Goal: Transaction & Acquisition: Purchase product/service

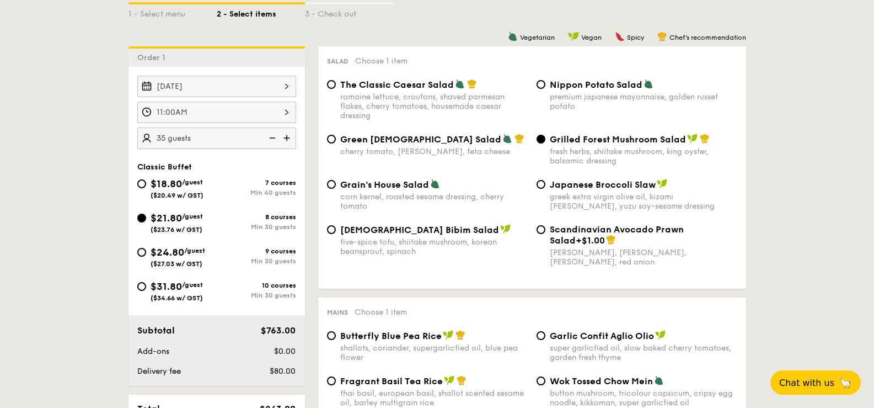
scroll to position [276, 0]
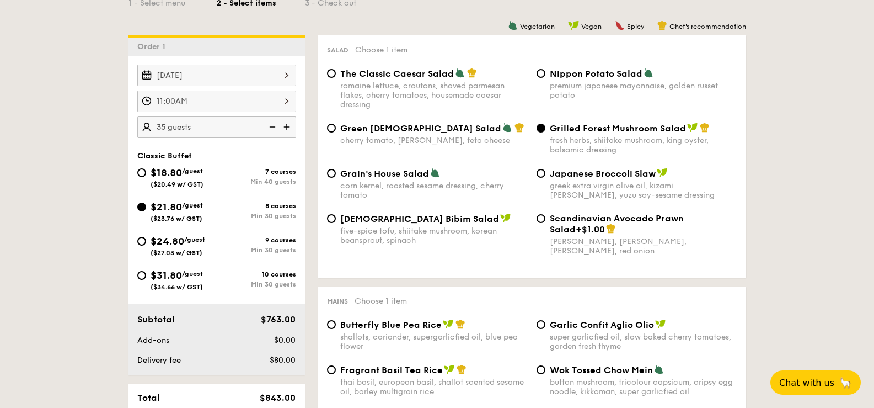
click at [292, 126] on img at bounding box center [288, 126] width 17 height 21
click at [274, 126] on img at bounding box center [271, 126] width 17 height 21
type input "35 guests"
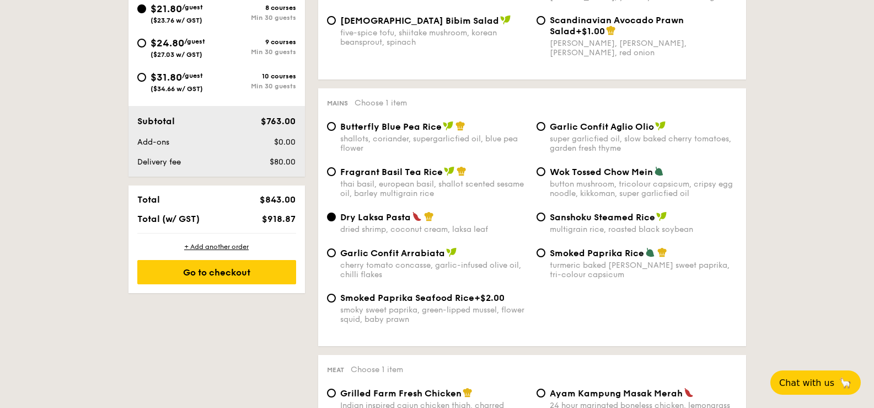
scroll to position [497, 0]
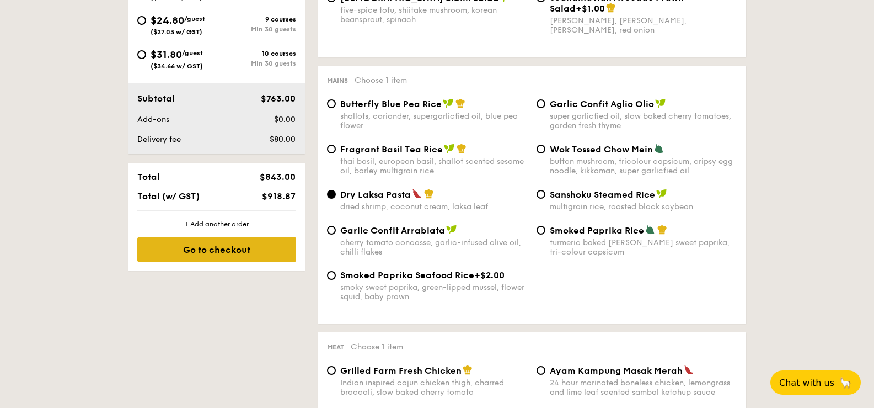
click at [240, 255] on div "Go to checkout" at bounding box center [216, 249] width 159 height 24
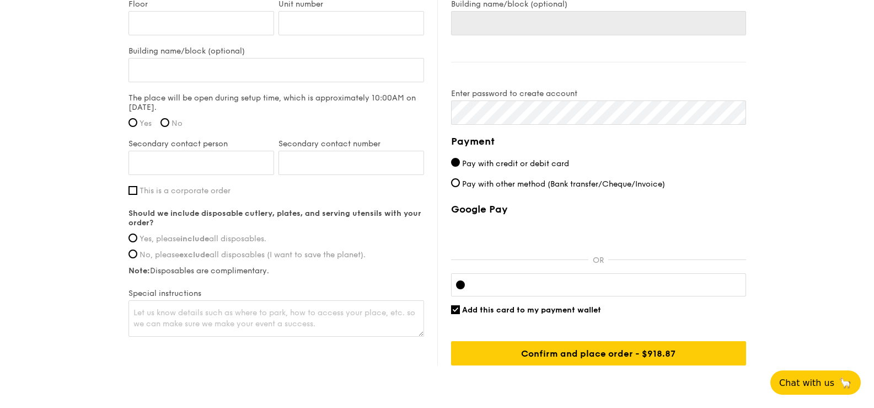
scroll to position [828, 0]
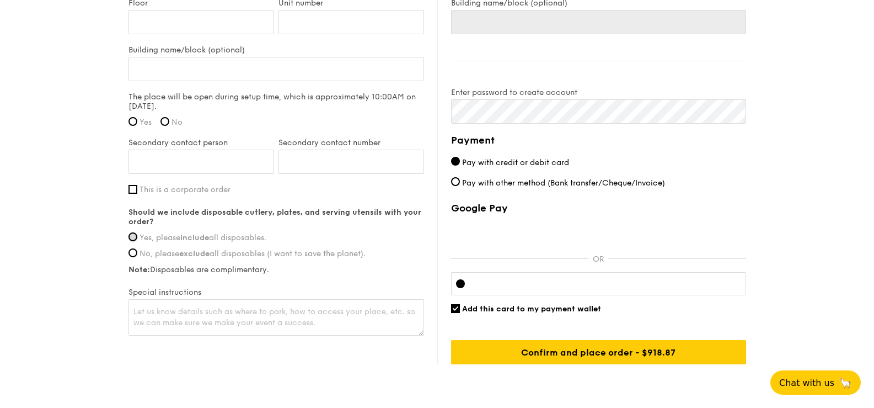
click at [135, 237] on input "Yes, please include all disposables." at bounding box center [133, 236] width 9 height 9
radio input "true"
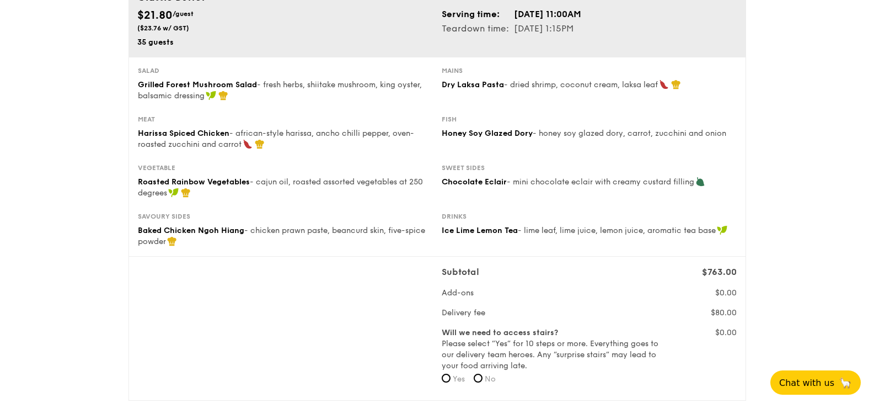
scroll to position [0, 0]
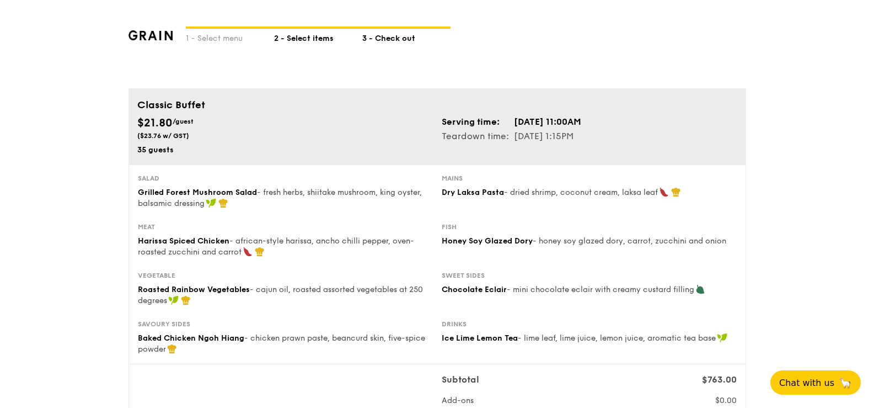
click at [303, 40] on div "2 - Select items" at bounding box center [318, 36] width 88 height 15
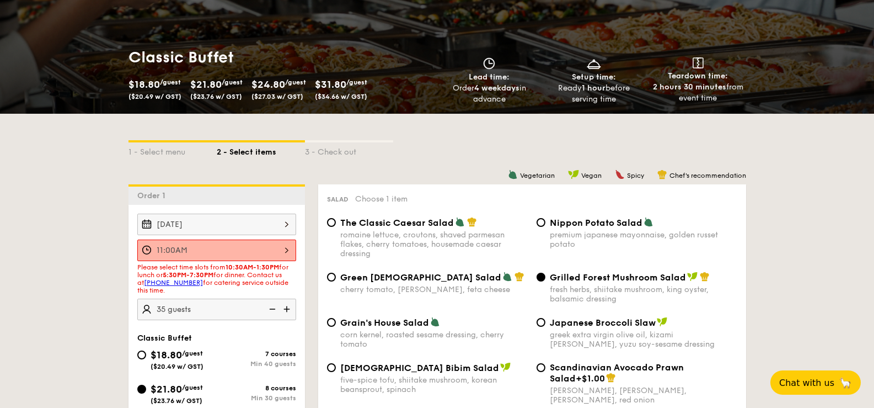
scroll to position [166, 0]
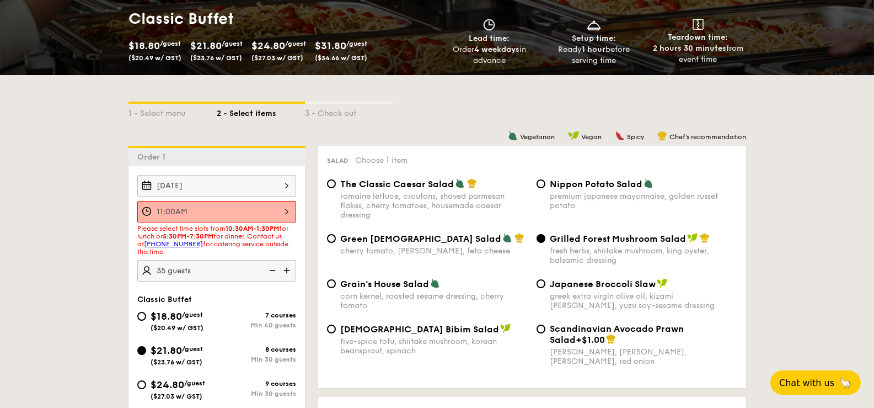
click at [286, 212] on div "11:00AM" at bounding box center [216, 212] width 159 height 22
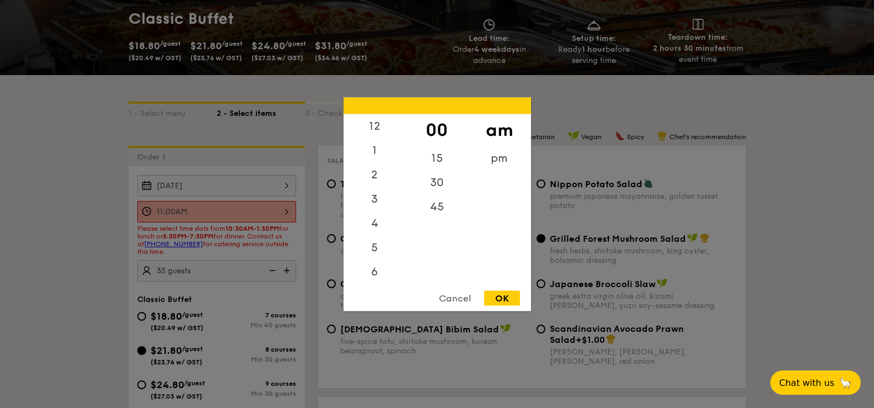
scroll to position [131, 0]
click at [503, 300] on div "OK" at bounding box center [502, 297] width 36 height 15
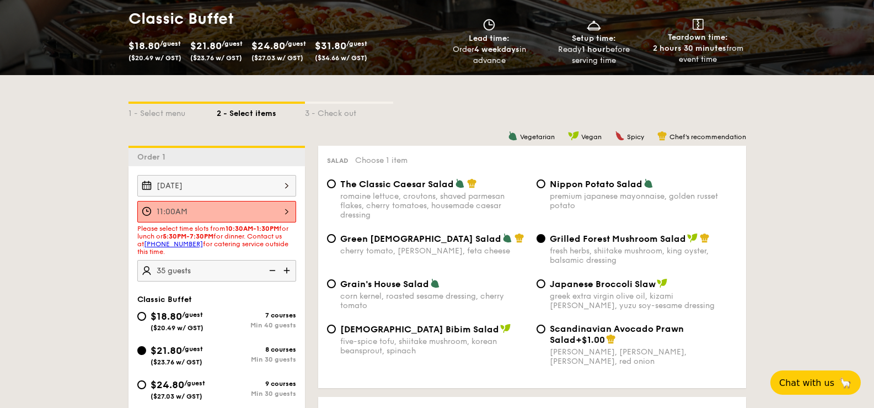
click at [213, 210] on div "11:00AM" at bounding box center [216, 212] width 159 height 22
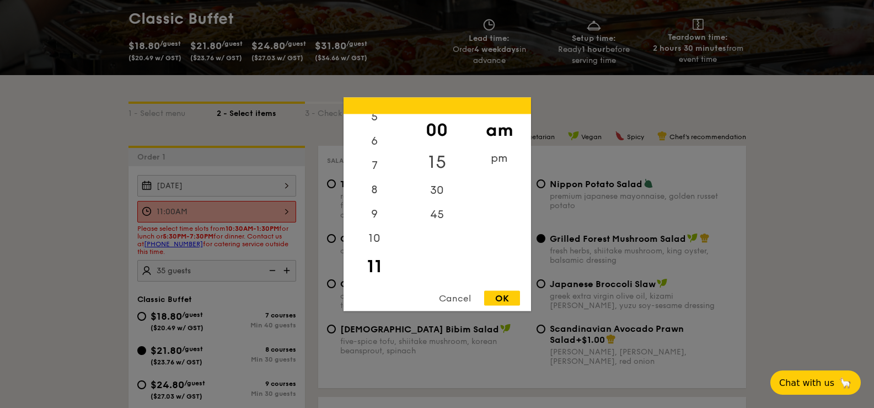
click at [441, 154] on div "15" at bounding box center [437, 162] width 62 height 32
click at [504, 293] on div "OK" at bounding box center [502, 297] width 36 height 15
click at [284, 211] on div "11:15AM 12 1 2 3 4 5 6 7 8 9 10 11 00 15 30 45 am pm Cancel OK" at bounding box center [216, 212] width 159 height 22
click at [434, 127] on div "00" at bounding box center [437, 130] width 62 height 32
click at [501, 293] on div "OK" at bounding box center [502, 297] width 36 height 15
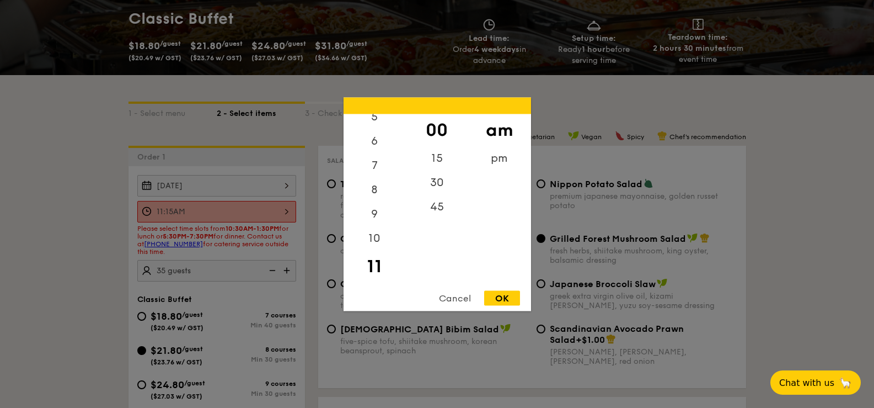
type input "11:00AM"
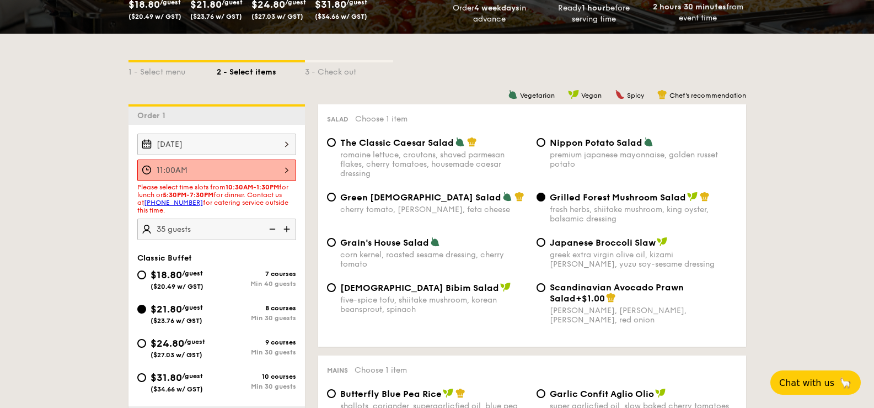
scroll to position [221, 0]
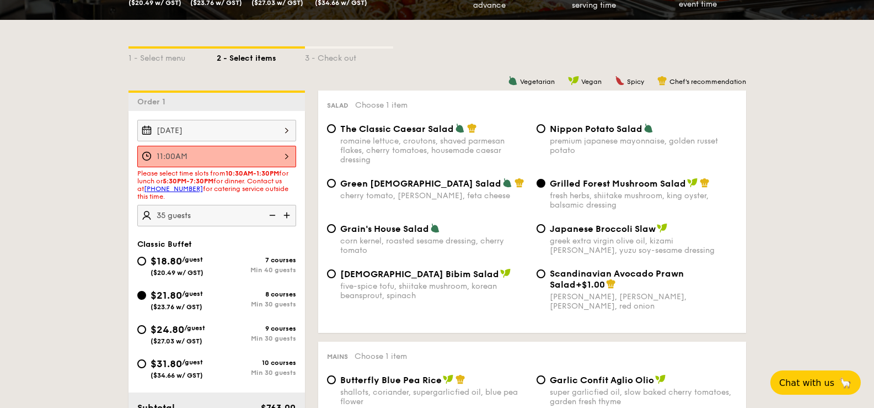
click at [286, 215] on img at bounding box center [288, 215] width 17 height 21
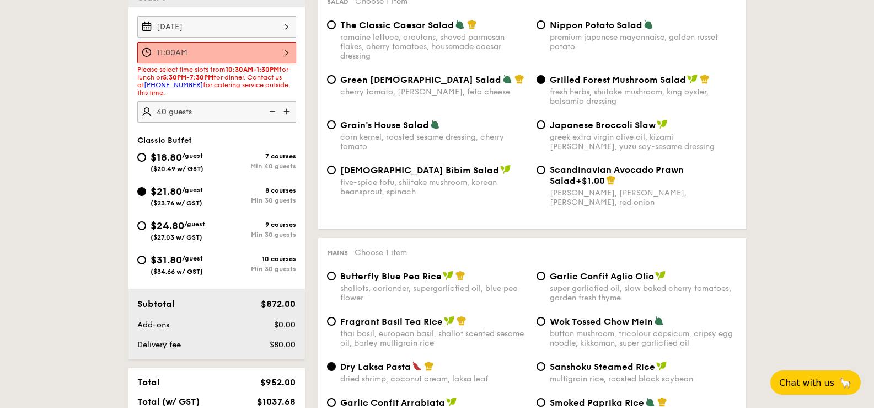
scroll to position [276, 0]
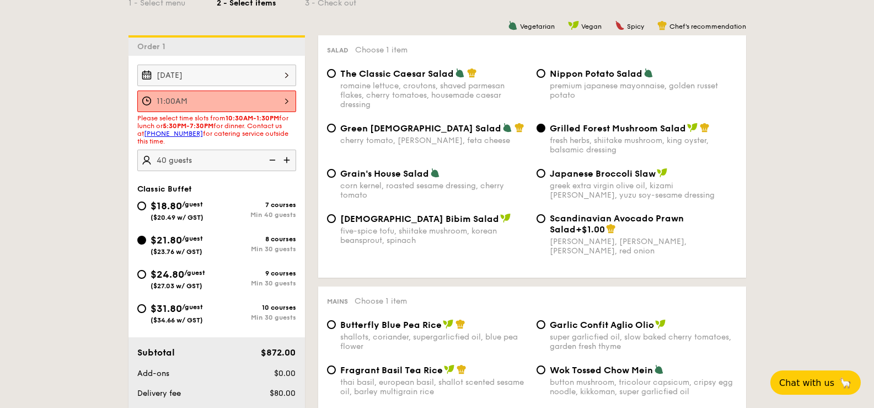
click at [268, 162] on img at bounding box center [271, 160] width 17 height 21
type input "35 guests"
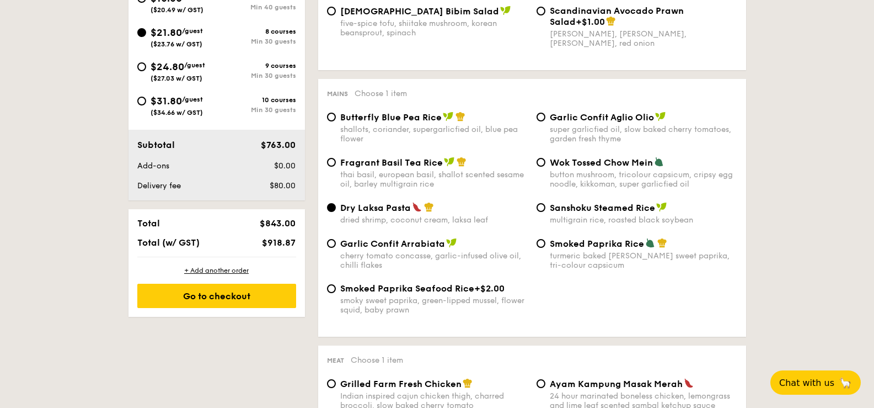
scroll to position [497, 0]
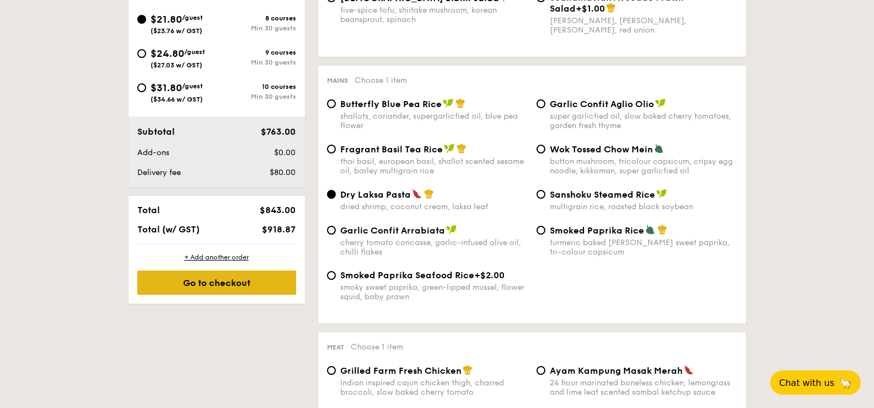
click at [224, 286] on div "Go to checkout" at bounding box center [216, 282] width 159 height 24
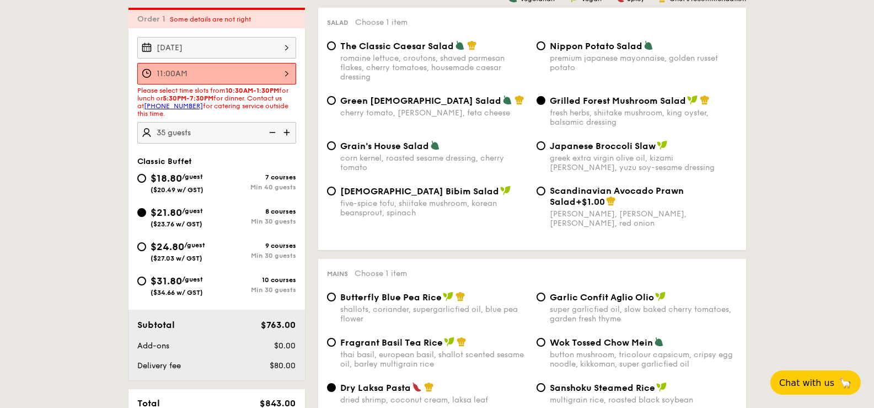
scroll to position [295, 0]
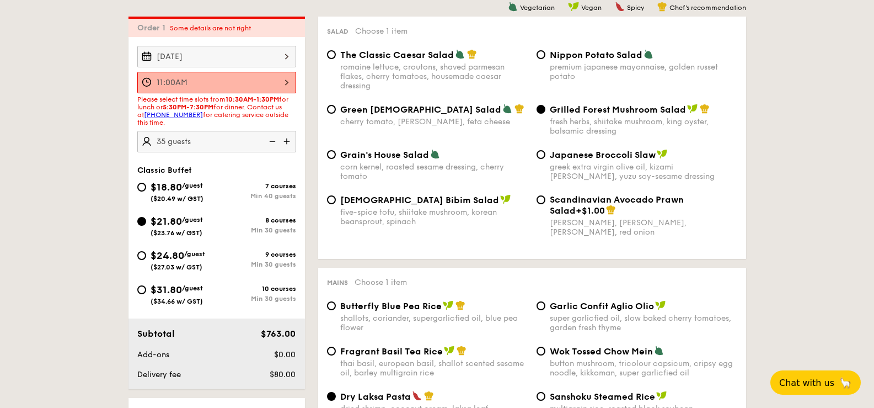
click at [160, 83] on div "11:00AM" at bounding box center [216, 83] width 159 height 22
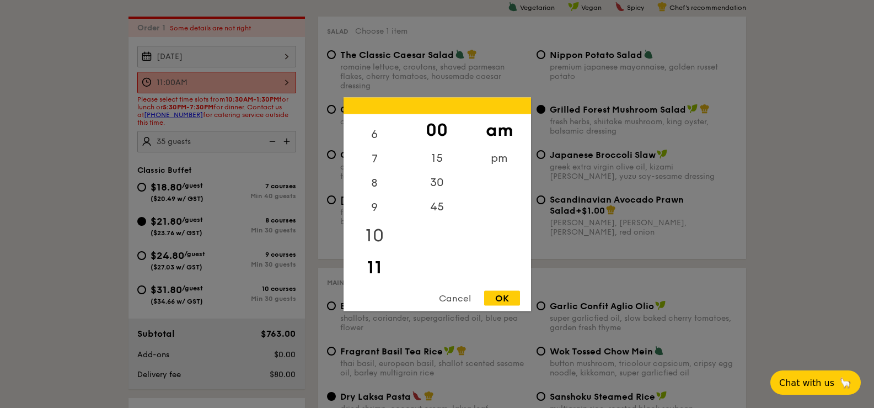
scroll to position [139, 0]
click at [389, 232] on div "10" at bounding box center [375, 234] width 62 height 32
click at [452, 185] on div "30" at bounding box center [437, 186] width 62 height 32
click at [513, 296] on div "OK" at bounding box center [502, 297] width 36 height 15
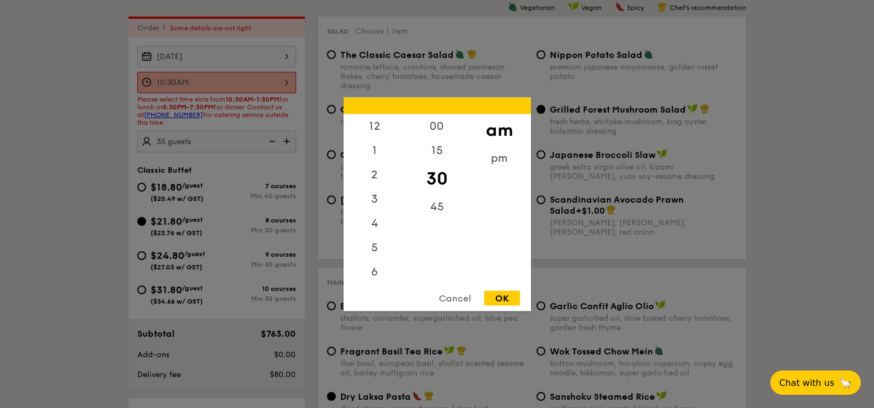
click at [195, 83] on div "10:30AM 12 1 2 3 4 5 6 7 8 9 10 11 00 15 30 45 am pm Cancel OK" at bounding box center [216, 83] width 159 height 22
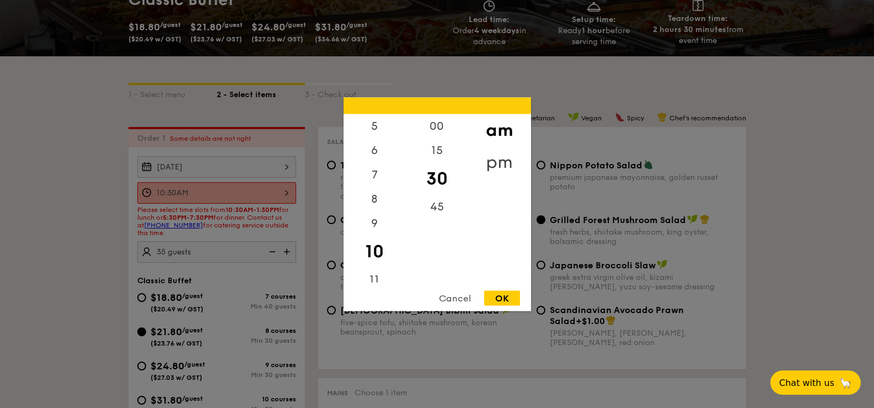
click at [501, 156] on div "pm" at bounding box center [499, 162] width 62 height 32
click at [503, 129] on div "am" at bounding box center [499, 130] width 62 height 32
click at [381, 270] on div "11" at bounding box center [375, 274] width 62 height 32
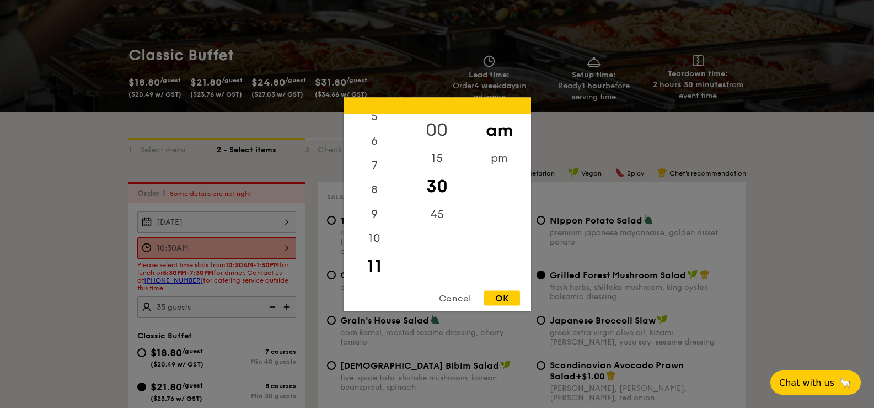
click at [441, 125] on div "00" at bounding box center [437, 130] width 62 height 32
click at [506, 295] on div "OK" at bounding box center [502, 297] width 36 height 15
type input "11:00AM"
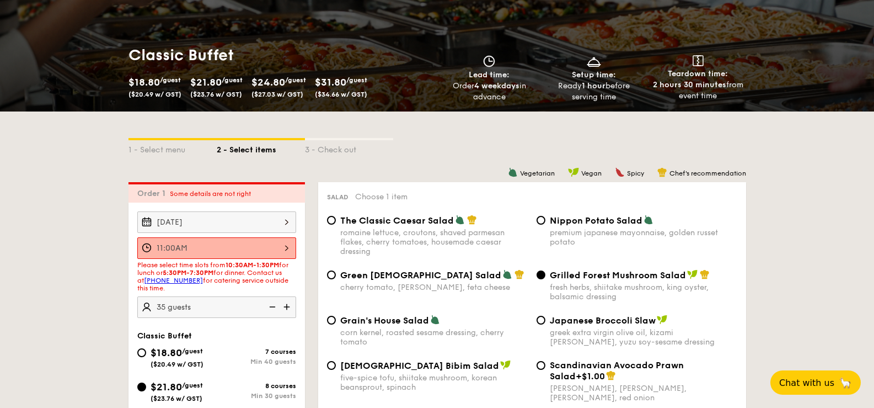
click at [255, 248] on div "11:00AM" at bounding box center [216, 248] width 159 height 22
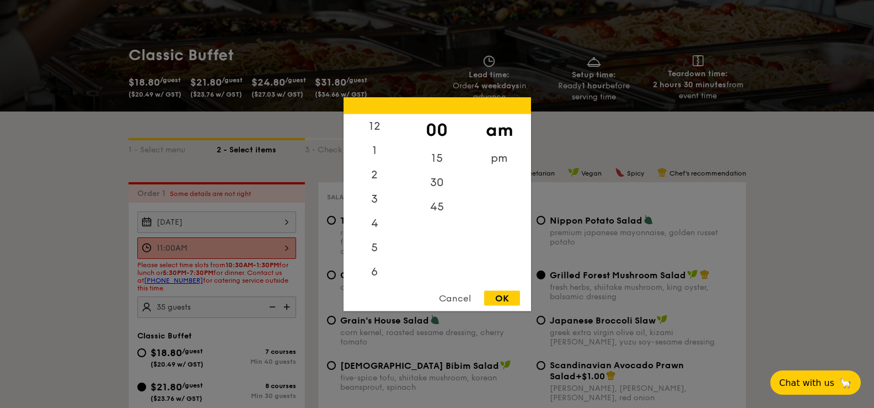
scroll to position [131, 0]
click at [276, 245] on div at bounding box center [437, 204] width 874 height 408
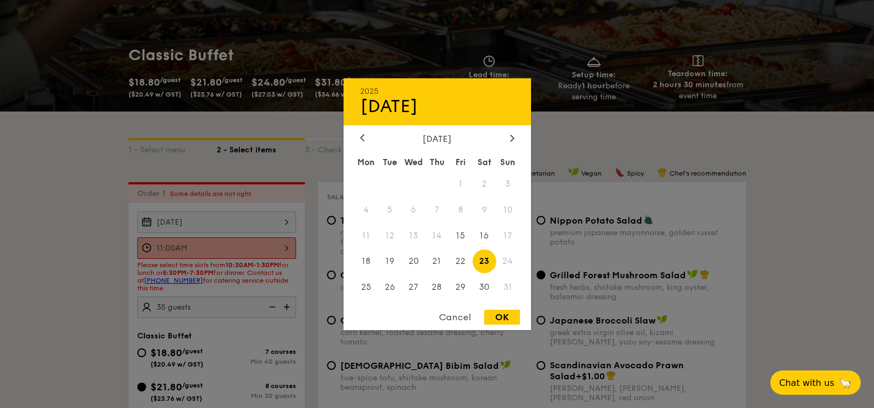
click at [259, 228] on div "Aug 23, 2025 2025 Aug 23 August 2025 Mon Tue Wed Thu Fri Sat Sun 1 2 3 4 5 6 7 …" at bounding box center [216, 222] width 159 height 22
click at [259, 228] on div at bounding box center [437, 204] width 874 height 408
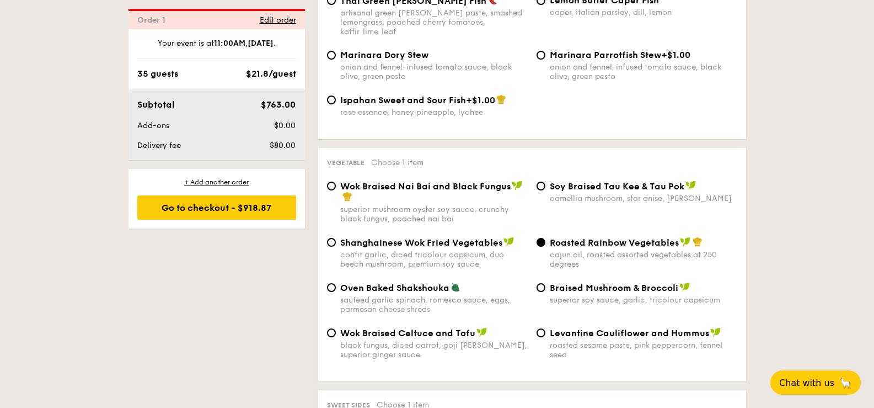
scroll to position [1288, 0]
click at [273, 18] on span "Edit order" at bounding box center [278, 19] width 36 height 9
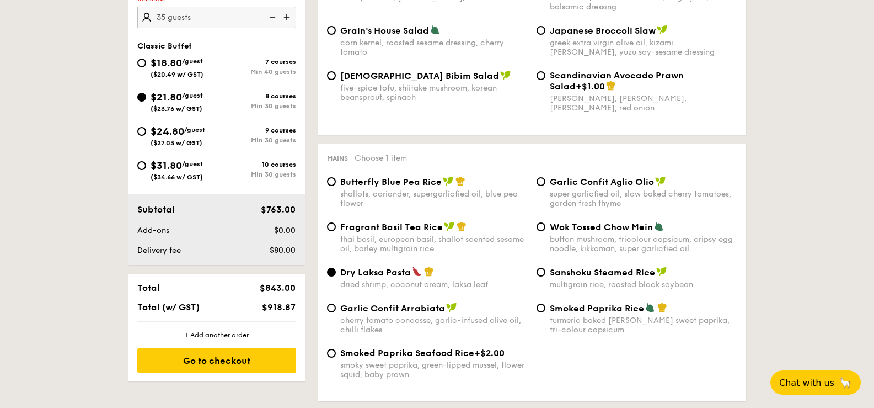
scroll to position [295, 0]
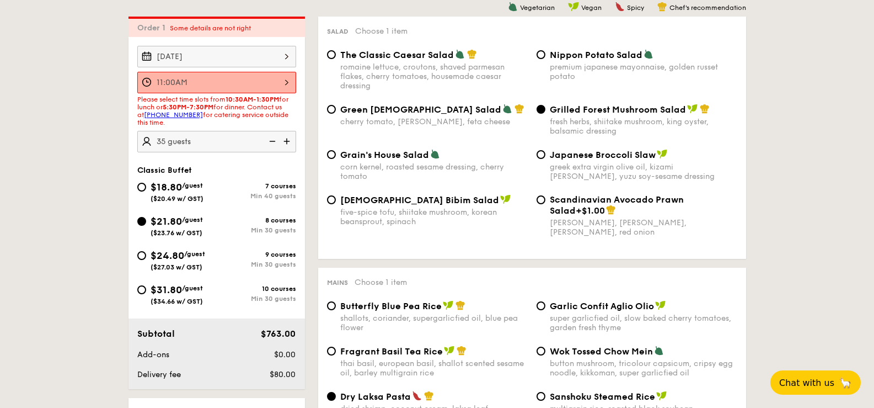
click at [280, 56] on div "[DATE]" at bounding box center [216, 57] width 159 height 22
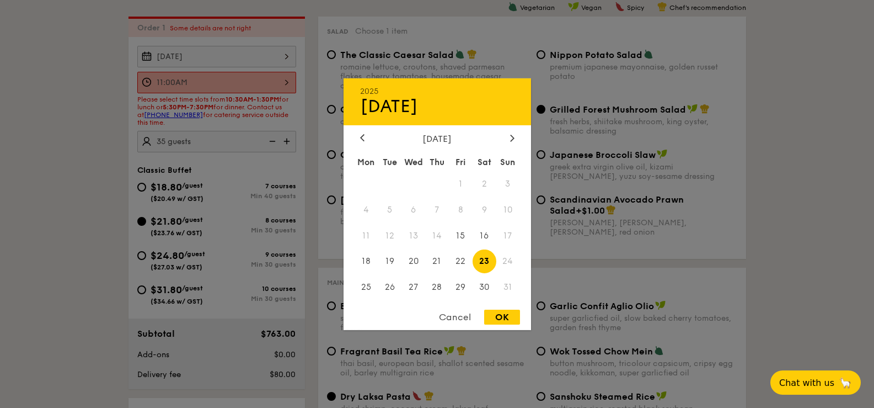
click at [488, 259] on span "23" at bounding box center [485, 261] width 24 height 24
click at [505, 314] on div "OK" at bounding box center [502, 316] width 36 height 15
click at [280, 57] on div "Aug 23, 2025 2025 Aug 23 August 2025 Mon Tue Wed Thu Fri Sat Sun 1 2 3 4 5 6 7 …" at bounding box center [216, 57] width 159 height 22
click at [457, 260] on span "22" at bounding box center [461, 261] width 24 height 24
click at [509, 318] on div "OK" at bounding box center [502, 316] width 36 height 15
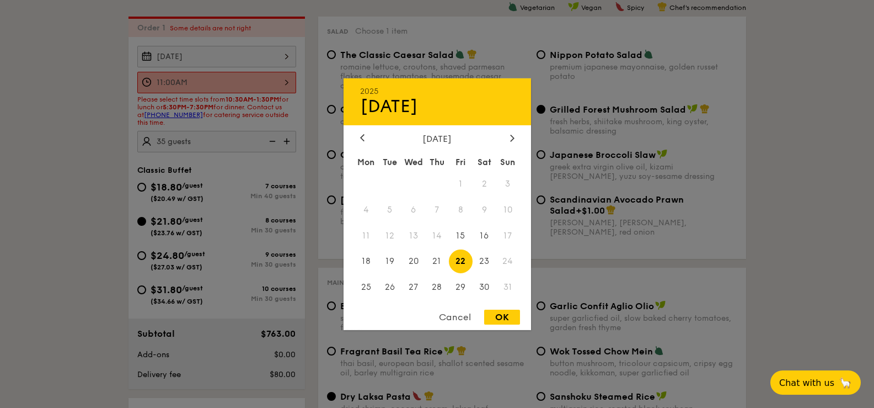
click at [290, 58] on div "Aug 22, 2025 2025 Aug 22 August 2025 Mon Tue Wed Thu Fri Sat Sun 1 2 3 4 5 6 7 …" at bounding box center [216, 57] width 159 height 22
click at [487, 261] on span "23" at bounding box center [485, 261] width 24 height 24
click at [515, 314] on div "OK" at bounding box center [502, 316] width 36 height 15
type input "[DATE]"
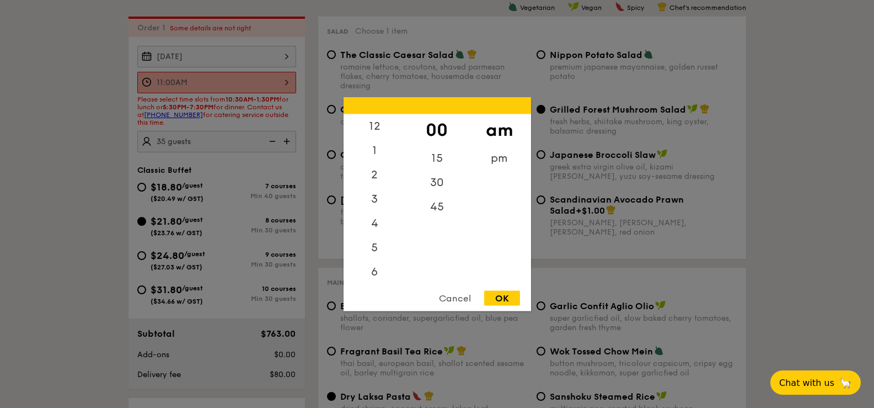
click at [265, 82] on div "11:00AM 12 1 2 3 4 5 6 7 8 9 10 11 00 15 30 45 am pm Cancel OK" at bounding box center [216, 83] width 159 height 22
click at [461, 296] on div "Cancel" at bounding box center [455, 297] width 54 height 15
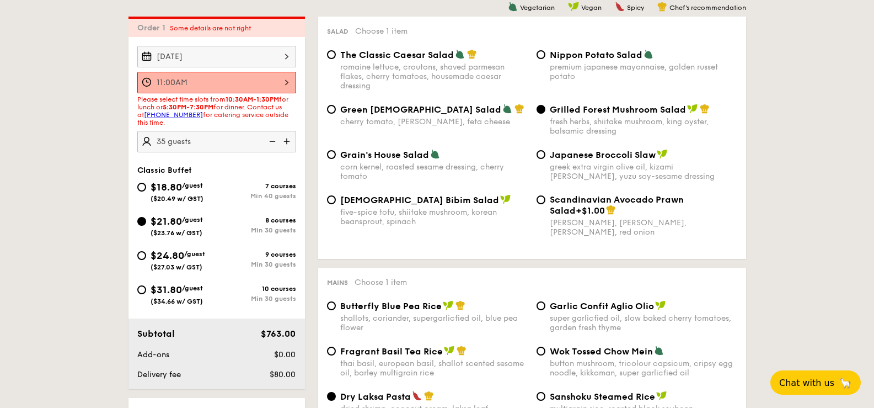
click at [289, 90] on div "11:00AM" at bounding box center [216, 83] width 159 height 22
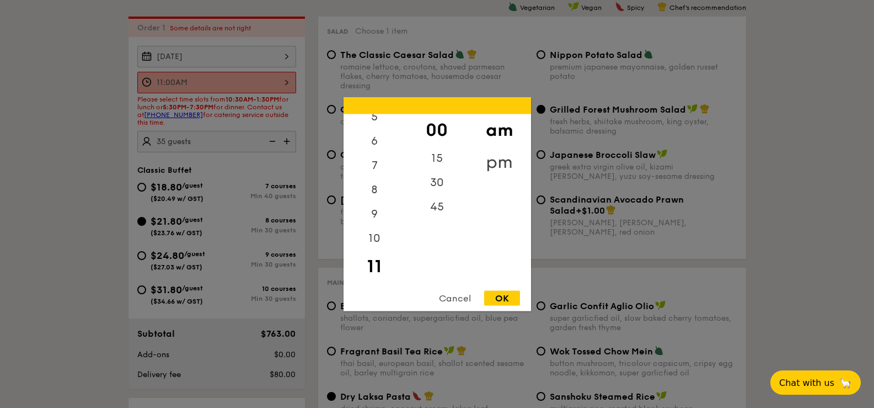
click at [495, 158] on div "pm" at bounding box center [499, 162] width 62 height 32
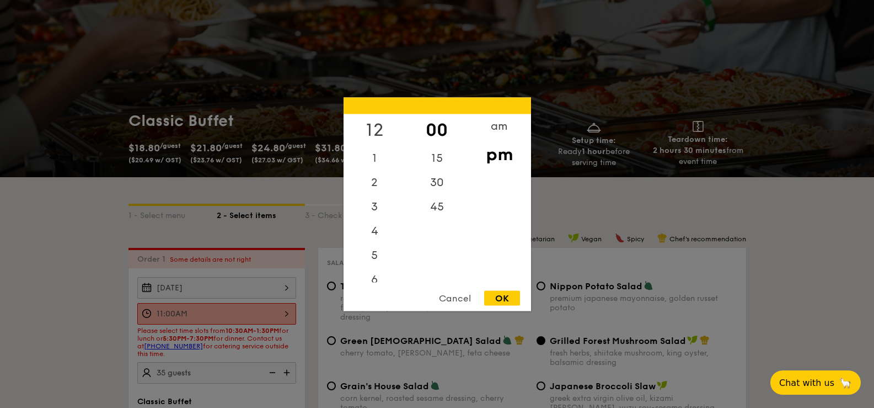
scroll to position [0, 0]
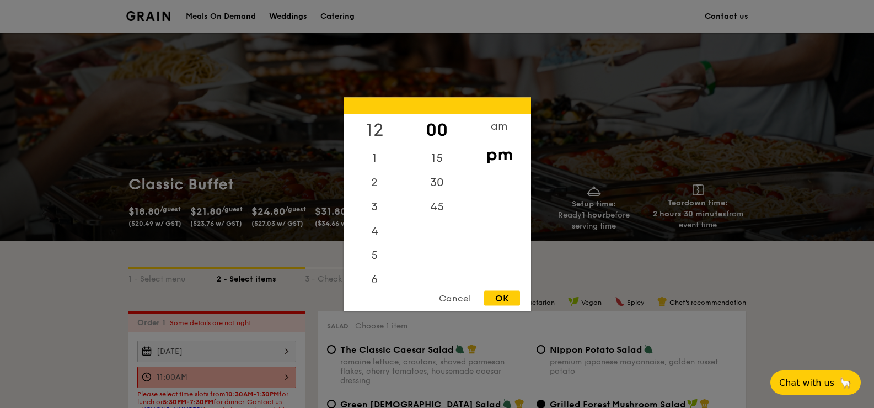
click at [381, 130] on div "12" at bounding box center [375, 130] width 62 height 32
click at [504, 298] on div "OK" at bounding box center [502, 297] width 36 height 15
type input "12:00PM"
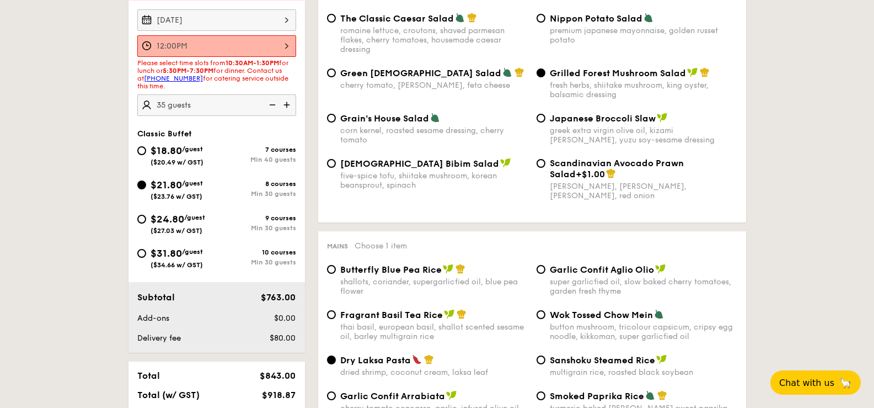
scroll to position [276, 0]
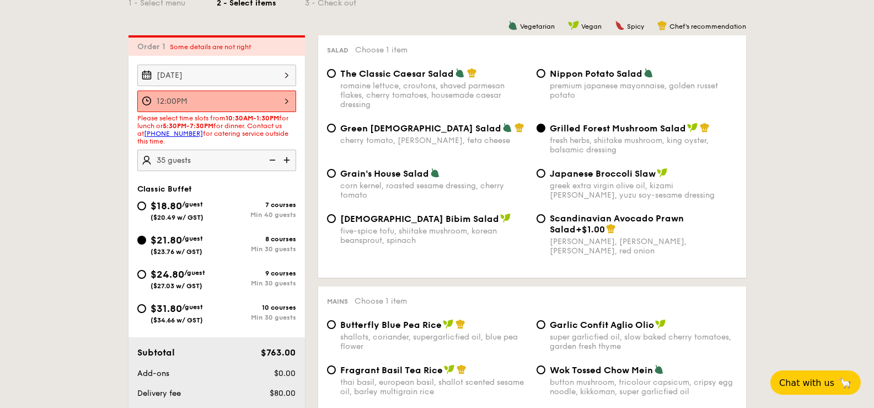
click at [605, 137] on div "fresh herbs, shiitake mushroom, king oyster, balsamic dressing" at bounding box center [644, 145] width 188 height 19
click at [546, 132] on input "Grilled Forest Mushroom Salad fresh herbs, shiitake mushroom, king oyster, bals…" at bounding box center [541, 128] width 9 height 9
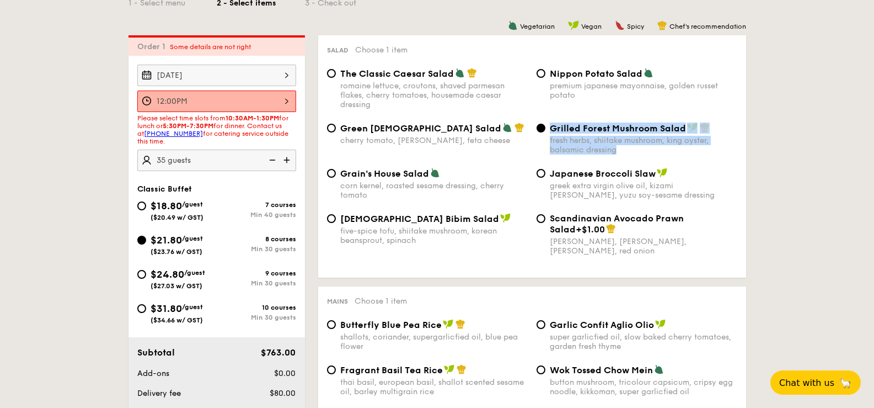
drag, startPoint x: 629, startPoint y: 149, endPoint x: 553, endPoint y: 132, distance: 78.6
click at [553, 132] on div "Grilled Forest Mushroom Salad fresh herbs, shiitake mushroom, king oyster, bals…" at bounding box center [644, 138] width 188 height 32
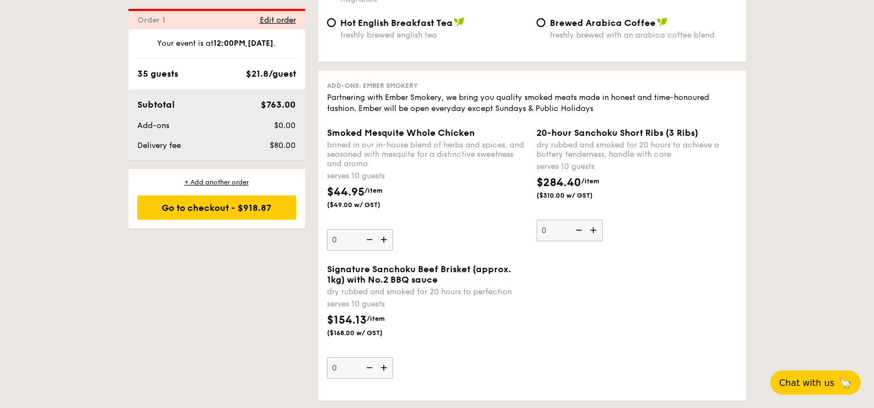
scroll to position [2372, 0]
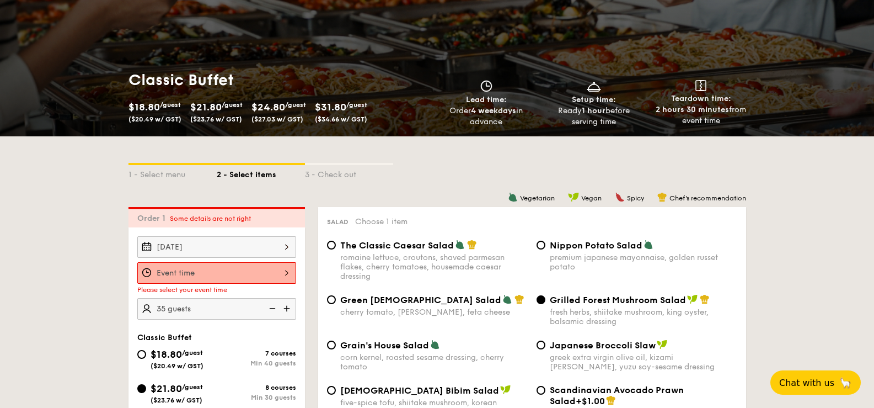
scroll to position [110, 0]
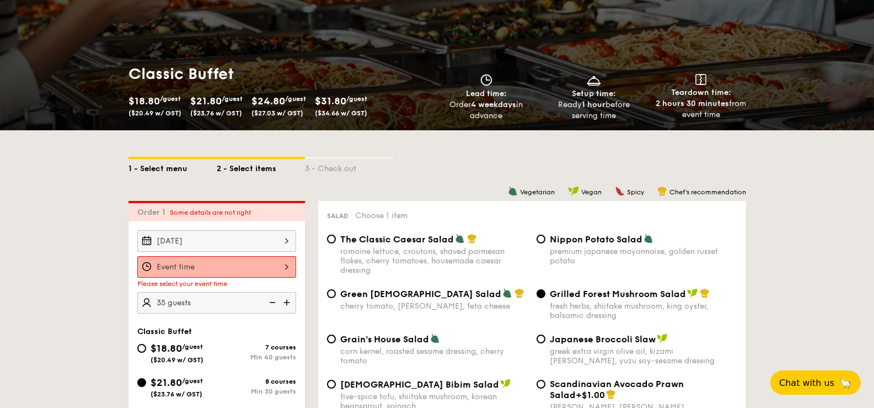
click at [171, 167] on div "1 - Select menu" at bounding box center [173, 166] width 88 height 15
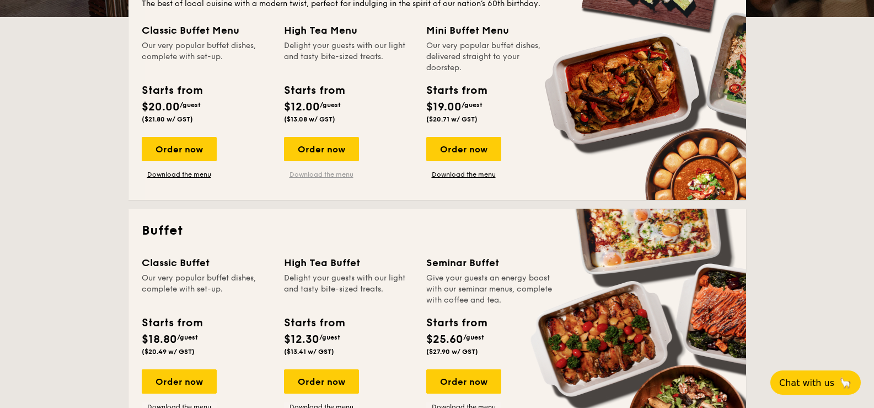
scroll to position [386, 0]
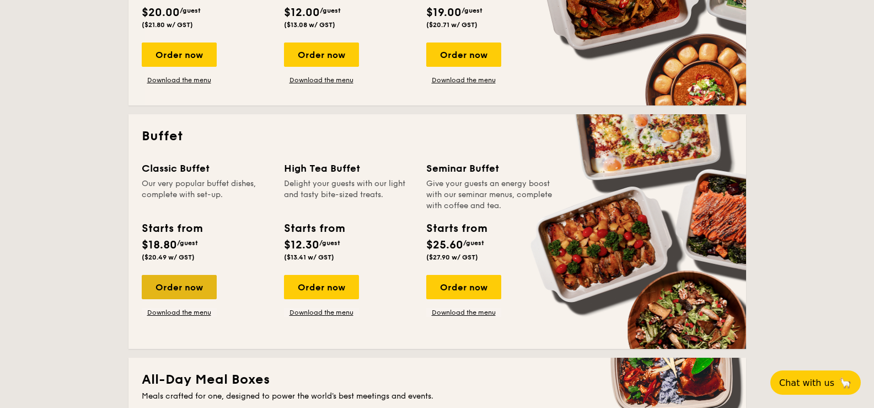
click at [191, 291] on div "Order now" at bounding box center [179, 287] width 75 height 24
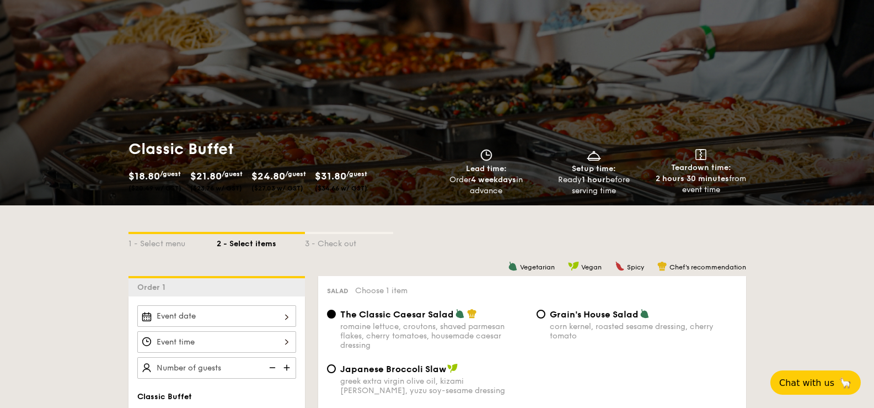
scroll to position [55, 0]
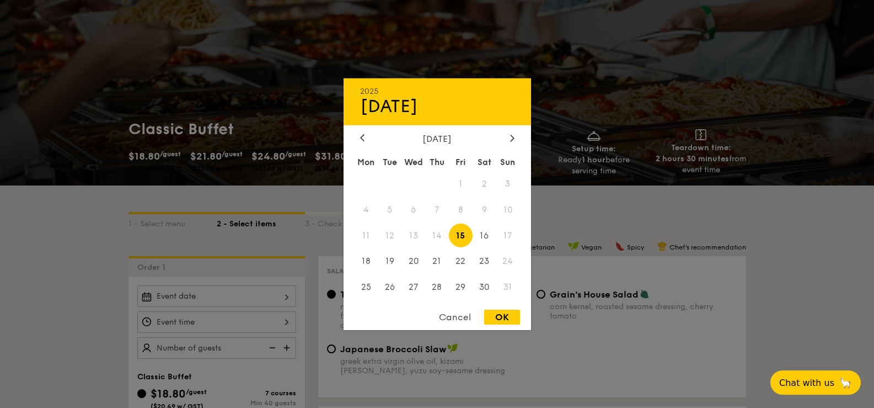
click at [252, 291] on div "2025 Aug [DATE] Tue Wed Thu Fri Sat Sun 1 2 3 4 5 6 7 8 9 10 11 12 13 14 15 16 …" at bounding box center [216, 296] width 159 height 22
click at [485, 261] on span "23" at bounding box center [485, 261] width 24 height 24
click at [500, 321] on div "OK" at bounding box center [502, 316] width 36 height 15
type input "[DATE]"
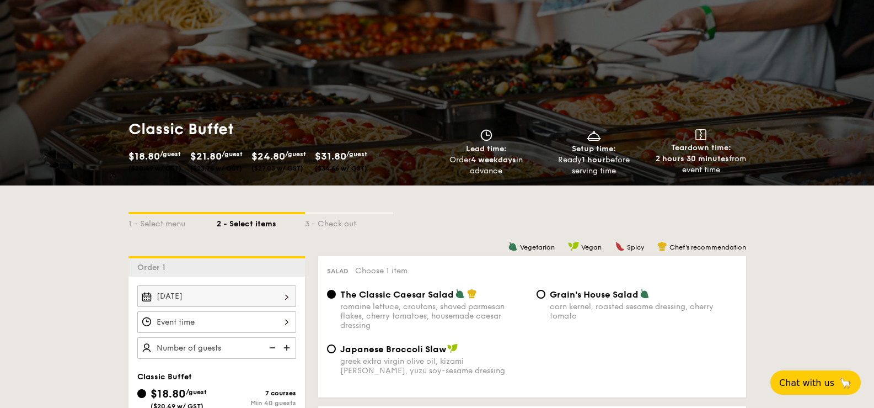
click at [279, 327] on div at bounding box center [216, 322] width 159 height 22
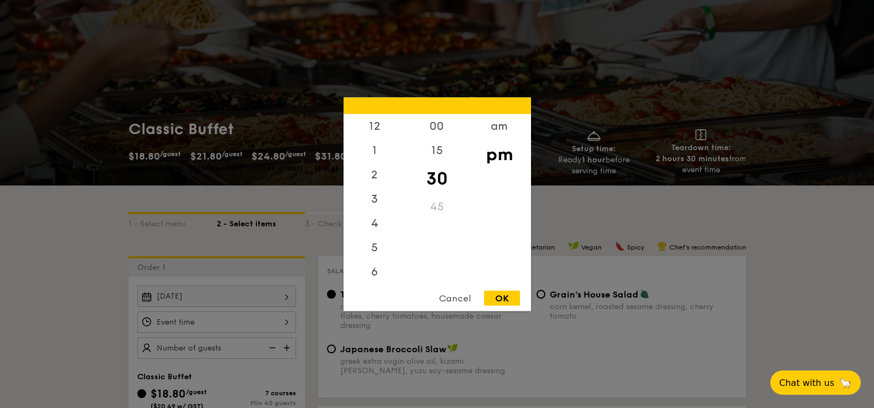
scroll to position [49, 0]
click at [511, 133] on div "am" at bounding box center [499, 130] width 62 height 32
click at [377, 273] on div "11" at bounding box center [375, 274] width 62 height 32
click at [448, 130] on div "00" at bounding box center [437, 130] width 62 height 32
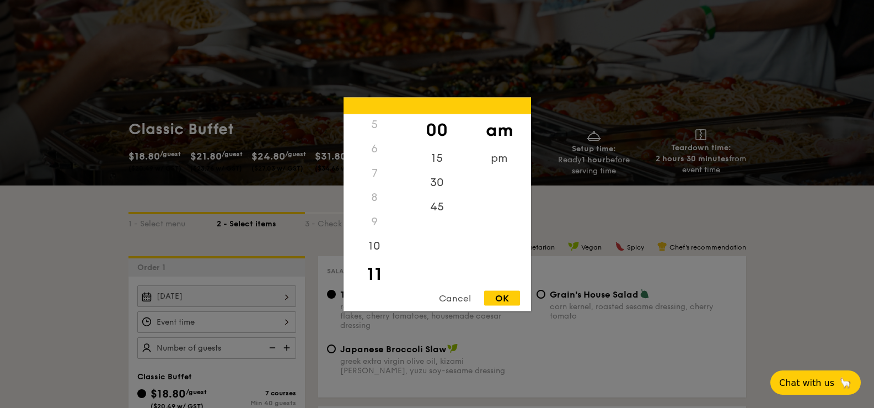
click at [498, 294] on div "OK" at bounding box center [502, 297] width 36 height 15
type input "11:00AM"
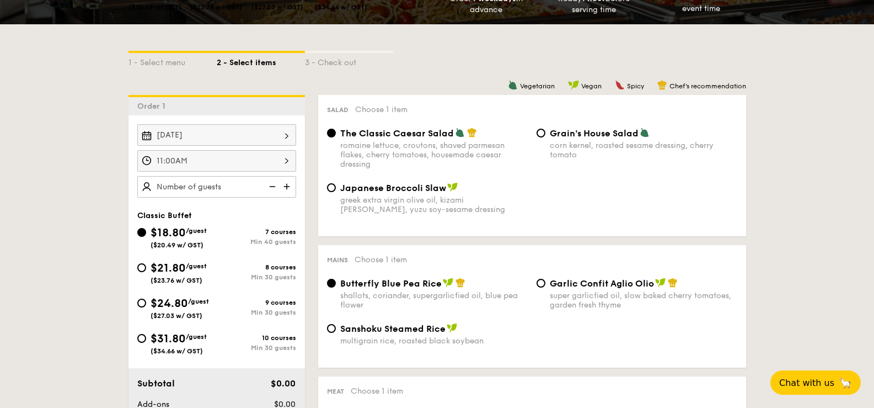
scroll to position [221, 0]
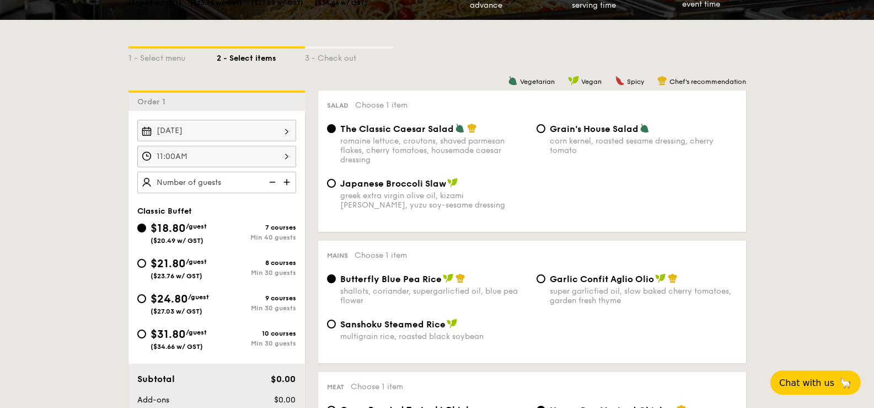
click at [292, 180] on img at bounding box center [288, 182] width 17 height 21
type input "40 guests"
click at [145, 263] on input "$21.80 /guest ($23.76 w/ GST) 8 courses Min 30 guests" at bounding box center [141, 263] width 9 height 9
radio input "true"
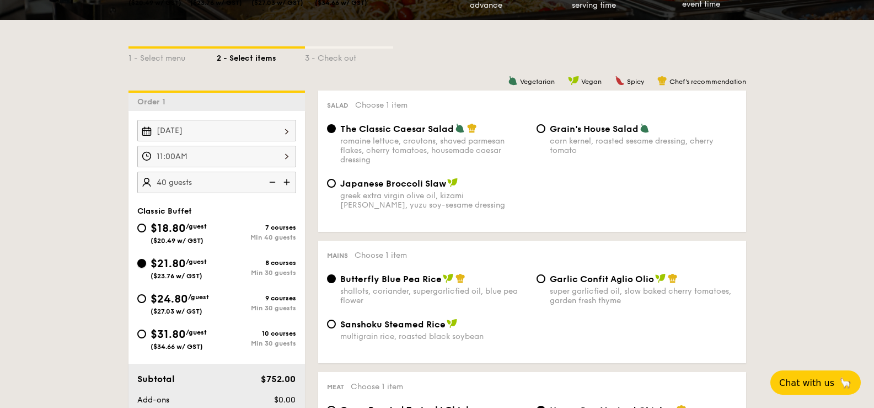
radio input "true"
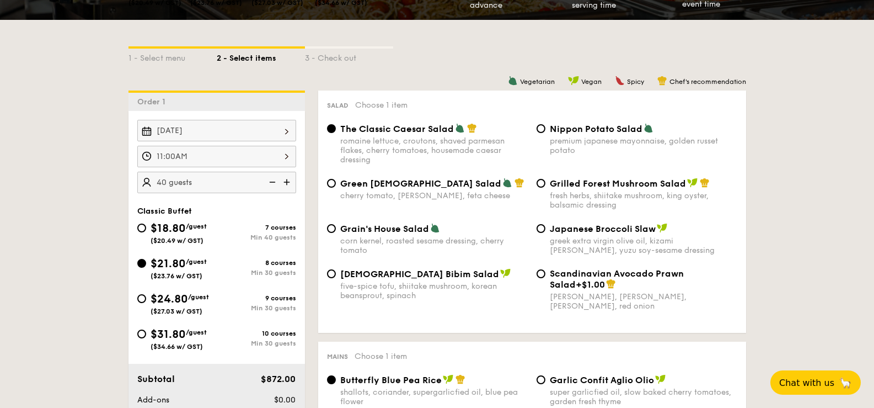
click at [271, 182] on img at bounding box center [271, 182] width 17 height 21
type input "35 guests"
click at [542, 184] on input "Grilled Forest Mushroom Salad fresh herbs, shiitake mushroom, king oyster, bals…" at bounding box center [541, 183] width 9 height 9
radio input "true"
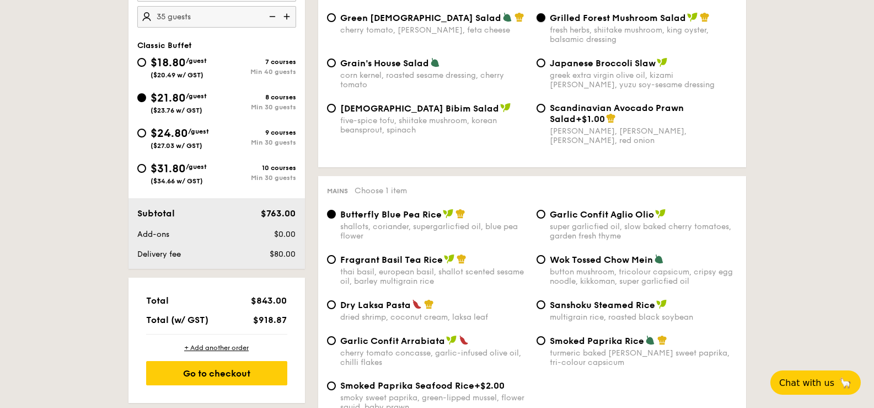
scroll to position [441, 0]
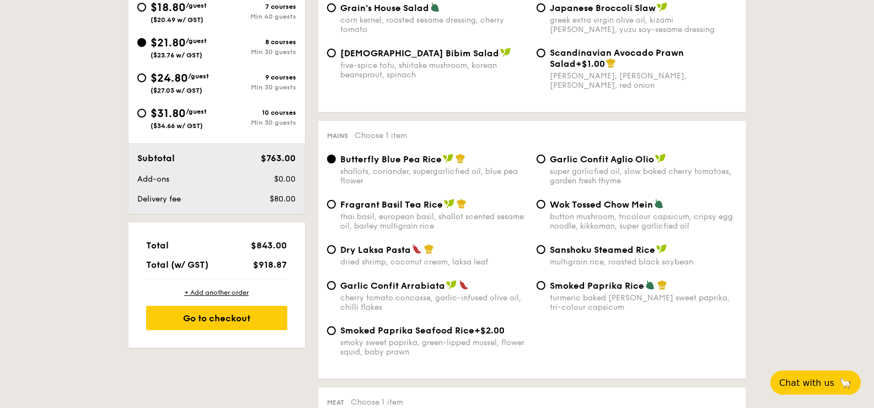
click at [351, 255] on span "Dry Laksa Pasta" at bounding box center [375, 249] width 71 height 10
click at [336, 254] on input "Dry Laksa Pasta dried shrimp, coconut cream, laksa leaf" at bounding box center [331, 249] width 9 height 9
radio input "true"
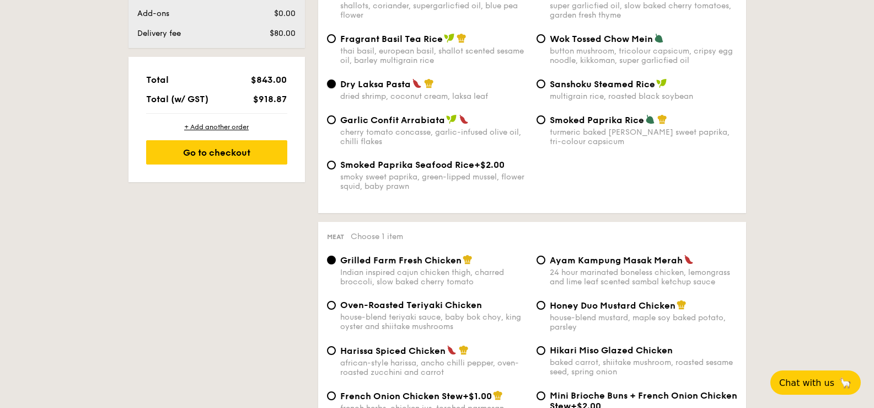
scroll to position [717, 0]
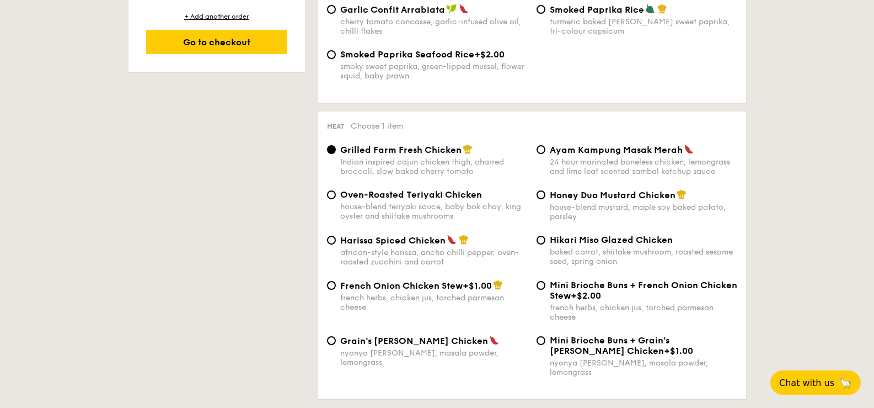
click at [591, 211] on div "house-blend mustard, maple soy baked potato, parsley" at bounding box center [644, 211] width 188 height 19
click at [546, 199] on input "Honey Duo Mustard Chicken house-blend mustard, maple soy baked potato, parsley" at bounding box center [541, 194] width 9 height 9
radio input "true"
click at [429, 245] on span "Harissa Spiced Chicken" at bounding box center [392, 240] width 105 height 10
click at [336, 244] on input "Harissa Spiced Chicken african-style harissa, ancho chilli pepper, oven-roasted…" at bounding box center [331, 240] width 9 height 9
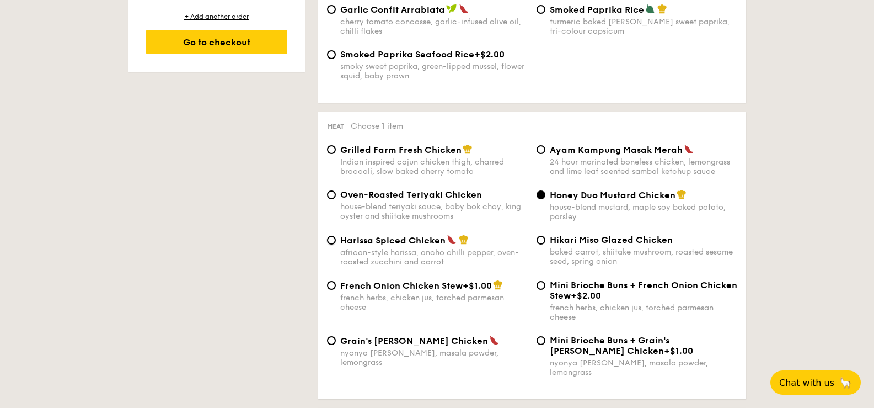
radio input "true"
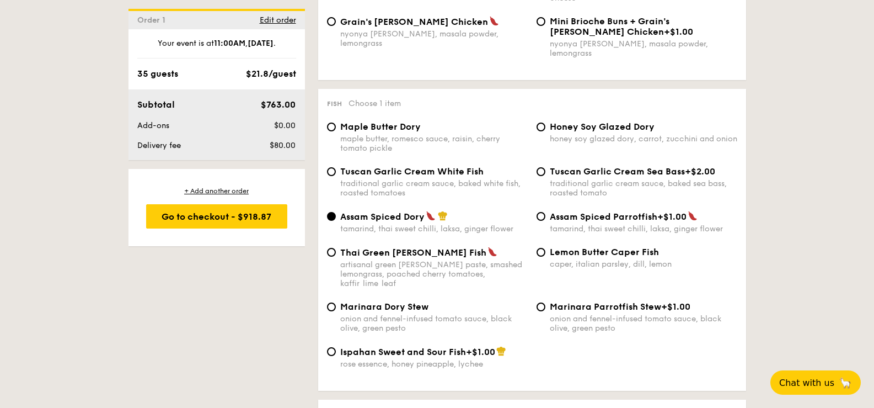
scroll to position [1048, 0]
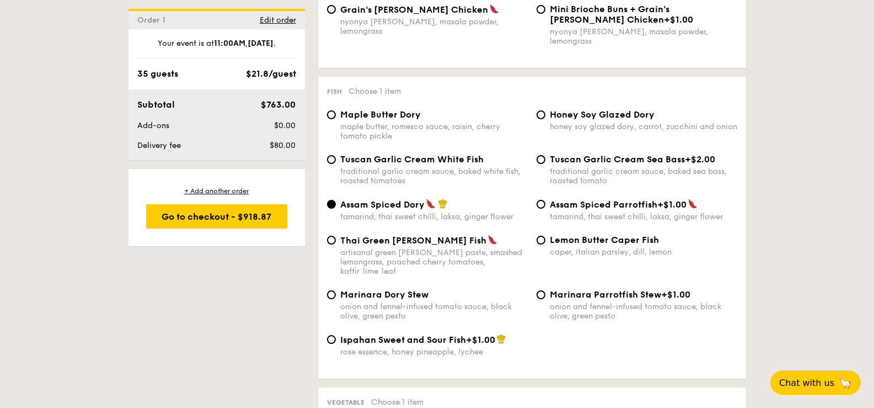
click at [622, 115] on span "Honey Soy Glazed Dory" at bounding box center [602, 114] width 105 height 10
click at [546, 115] on input "Honey Soy Glazed Dory honey soy glazed dory, carrot, zucchini and onion" at bounding box center [541, 114] width 9 height 9
radio input "true"
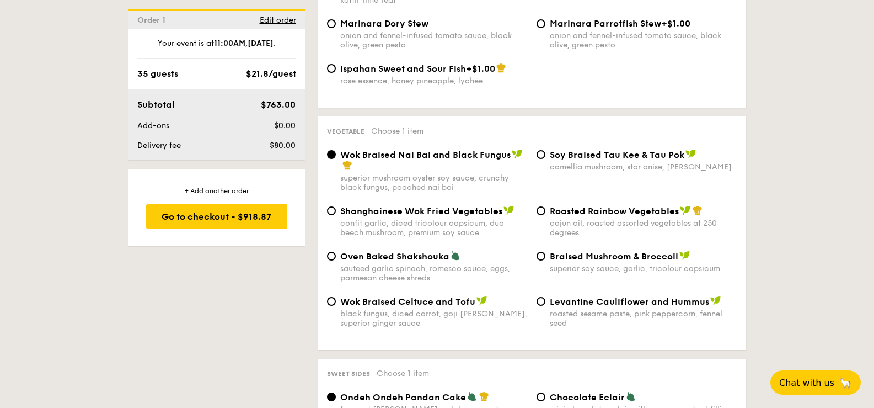
scroll to position [1324, 0]
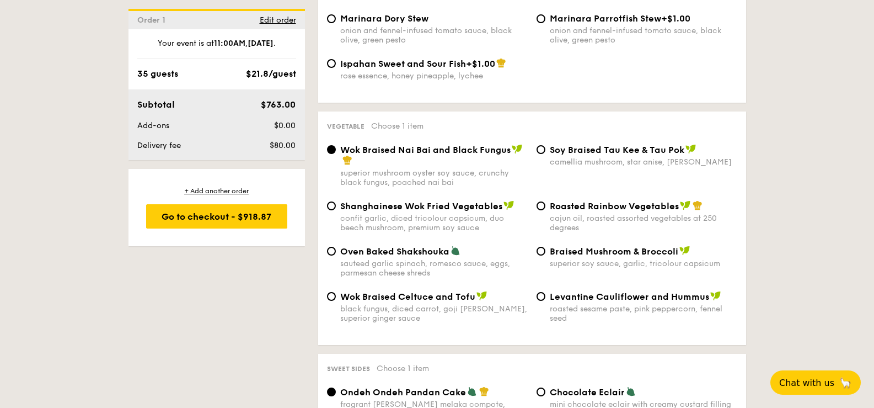
click at [604, 213] on div "cajun oil, roasted assorted vegetables at 250 degrees" at bounding box center [644, 222] width 188 height 19
click at [546, 209] on input "Roasted Rainbow Vegetables cajun oil, roasted assorted vegetables at 250 degrees" at bounding box center [541, 205] width 9 height 9
radio input "true"
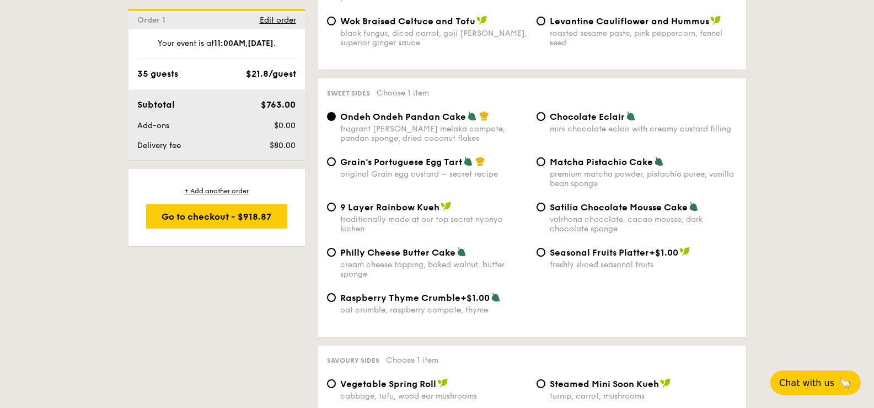
scroll to position [1600, 0]
click at [556, 113] on span "Chocolate Eclair" at bounding box center [587, 116] width 75 height 10
click at [546, 113] on input "Chocolate Eclair mini chocolate eclair with creamy custard filling" at bounding box center [541, 115] width 9 height 9
radio input "true"
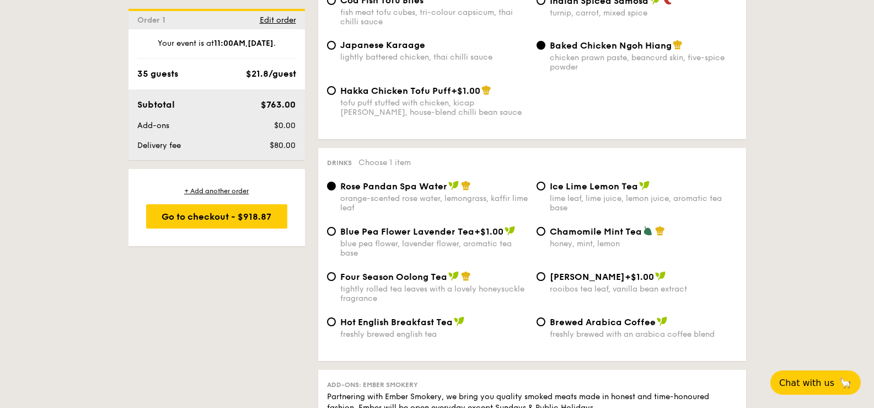
scroll to position [2041, 0]
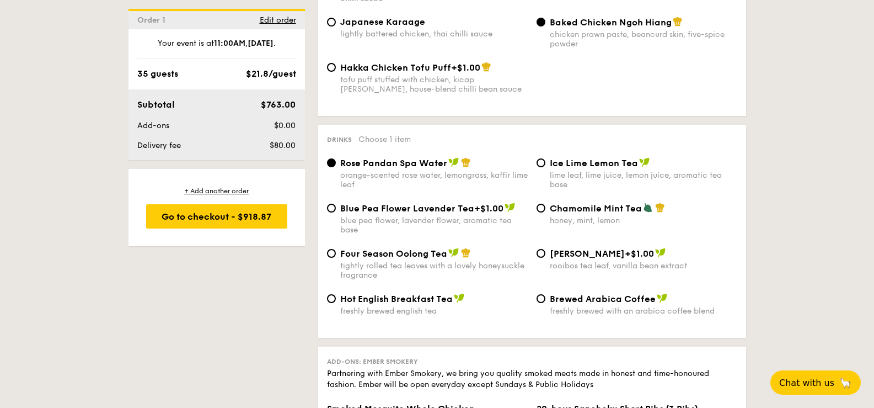
click at [585, 166] on span "Ice Lime Lemon Tea" at bounding box center [594, 163] width 88 height 10
click at [546, 166] on input "Ice Lime Lemon Tea lime leaf, lime juice, lemon juice, aromatic tea base" at bounding box center [541, 162] width 9 height 9
radio input "true"
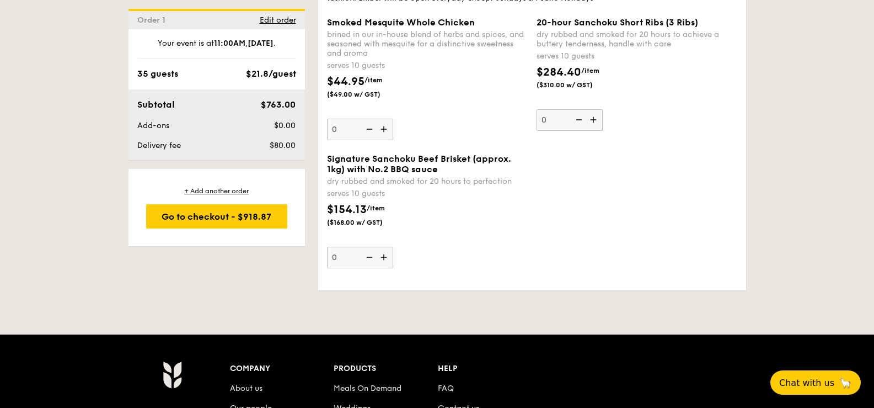
scroll to position [2317, 0]
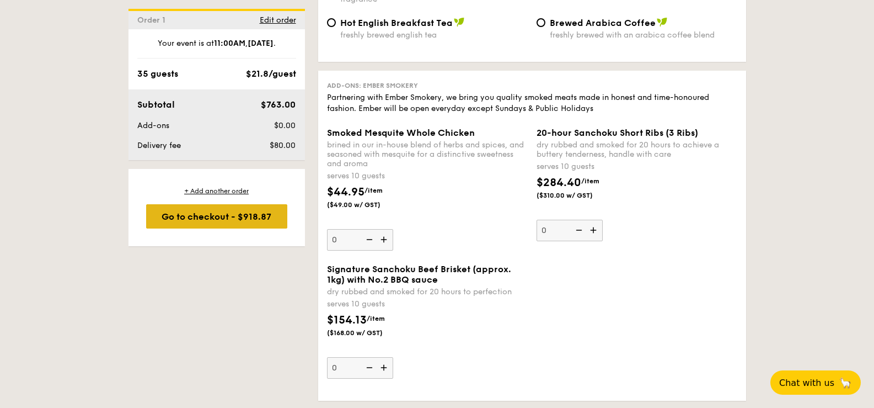
click at [252, 216] on div "Go to checkout - $918.87" at bounding box center [216, 216] width 141 height 24
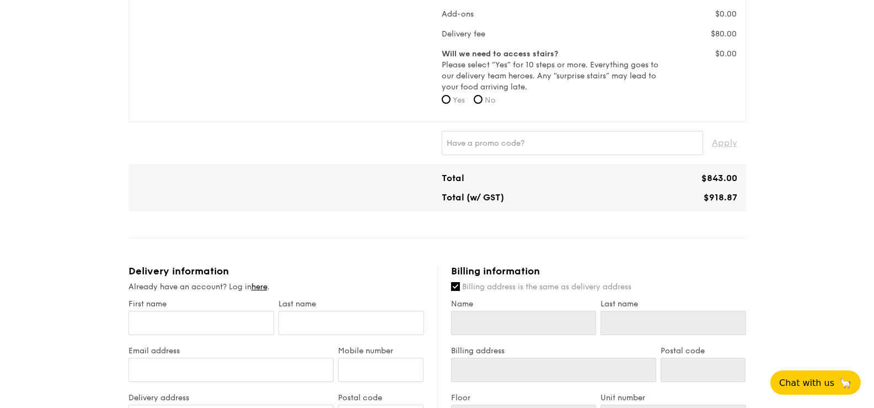
scroll to position [497, 0]
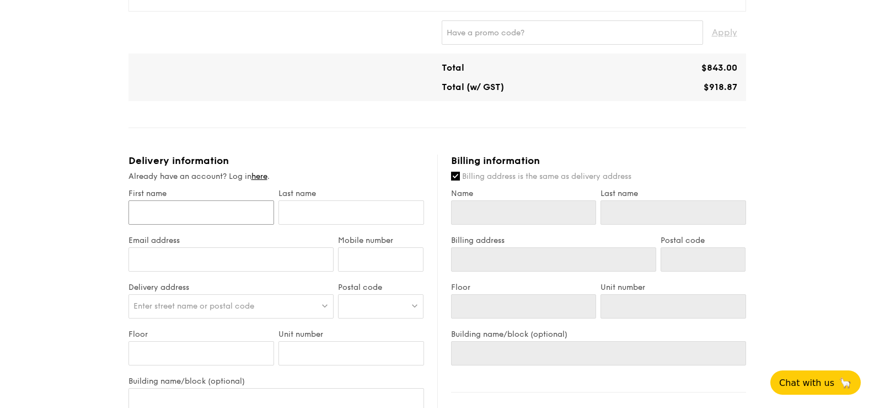
click at [243, 210] on input "First name" at bounding box center [202, 212] width 146 height 24
type input "S"
type input "Si"
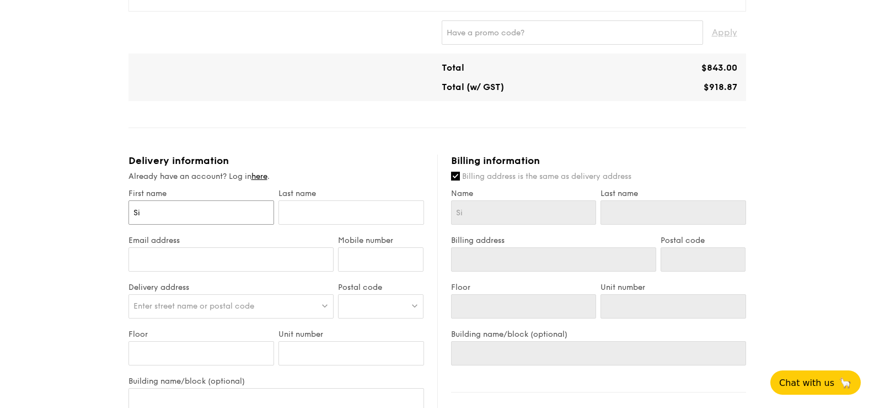
type input "Sie"
type input "Siew"
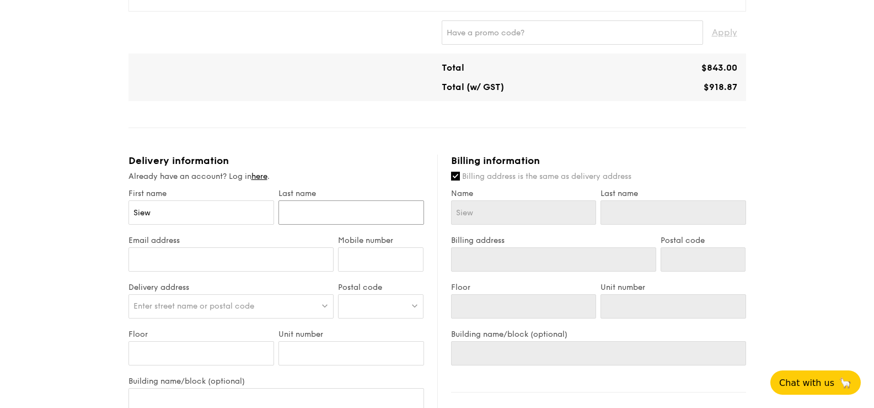
type input "P"
type input "Pe"
type input "Pei"
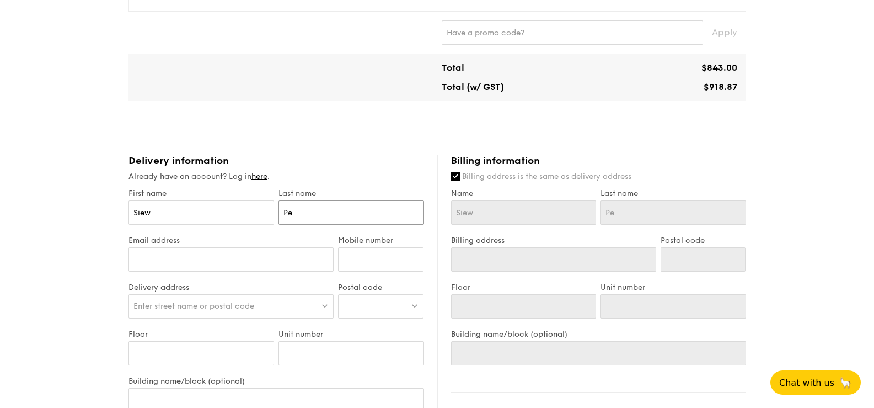
type input "Pei"
type input "PeiY"
type input "PeiYi"
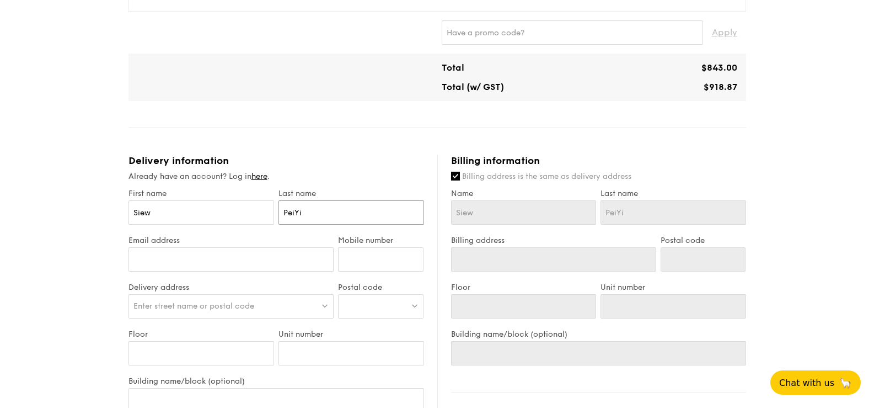
type input "PeiYin"
type input "PeiYi"
type input "PeiY"
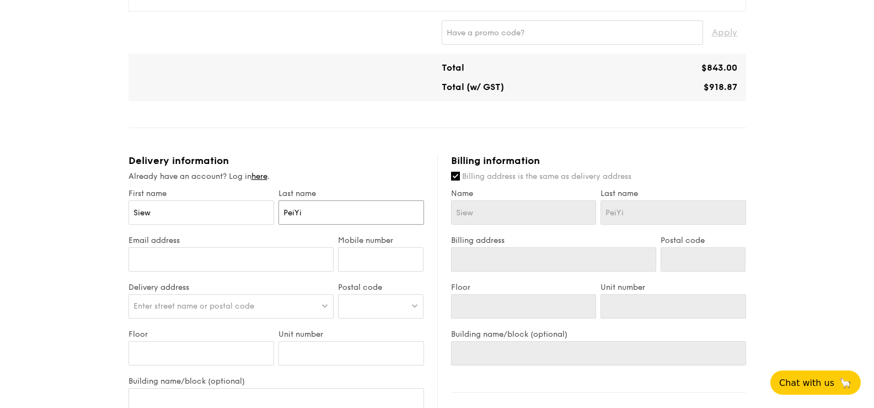
type input "PeiY"
type input "Pei"
type input "Peiy"
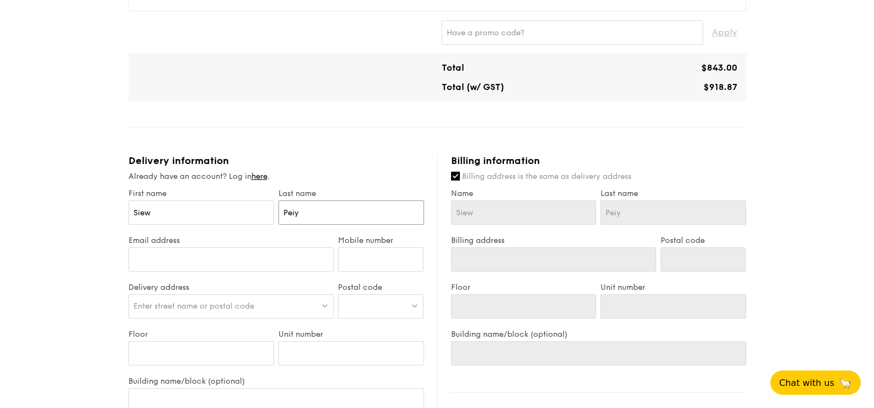
type input "Peiyi"
type input "Peiyin"
type input "Peiying"
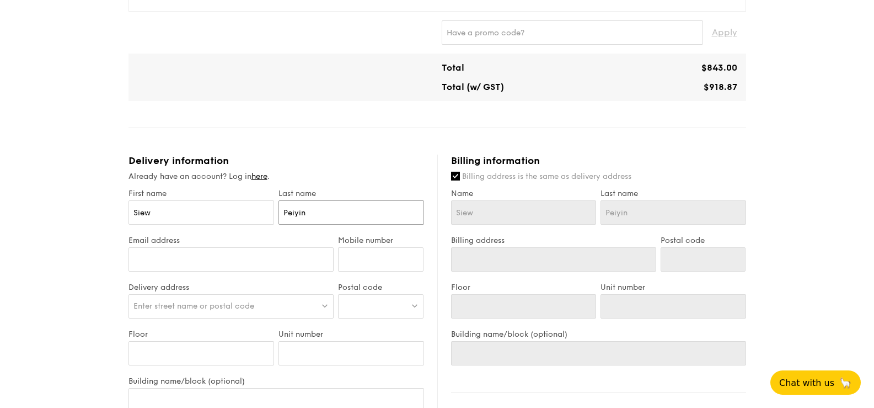
type input "Peiying"
type input "[EMAIL_ADDRESS][DOMAIN_NAME]"
type input "81003726"
click at [415, 299] on div at bounding box center [381, 306] width 86 height 24
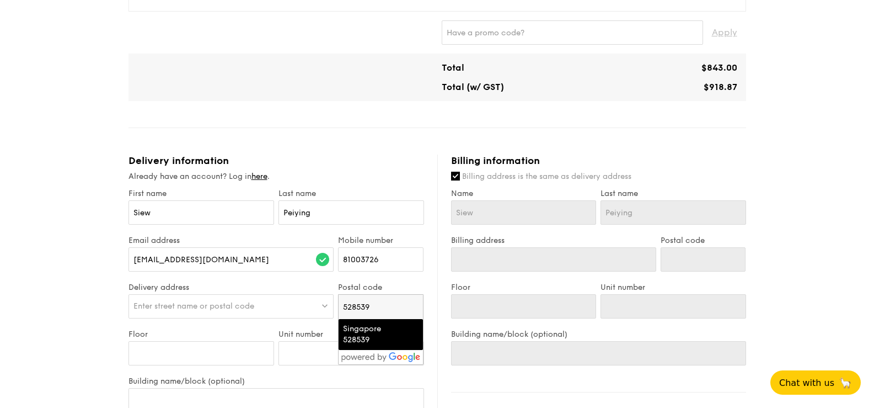
type input "528539"
click at [392, 330] on div "Singapore 528539" at bounding box center [371, 334] width 57 height 22
type input "[STREET_ADDRESS]"
type input "528539"
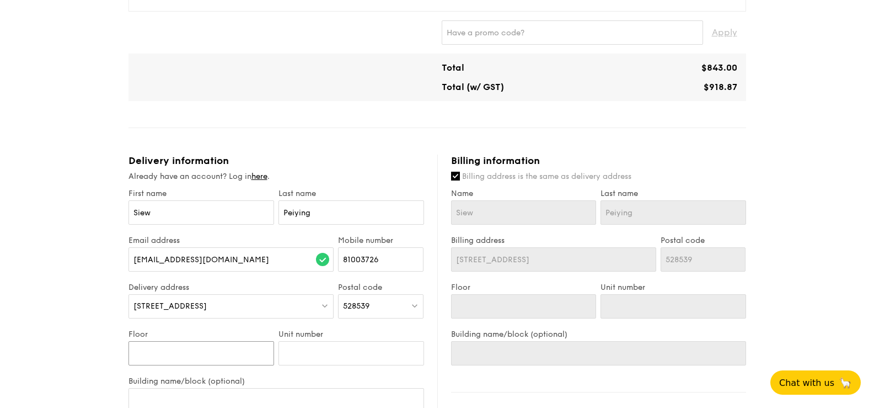
click at [244, 348] on input "Floor" at bounding box center [202, 353] width 146 height 24
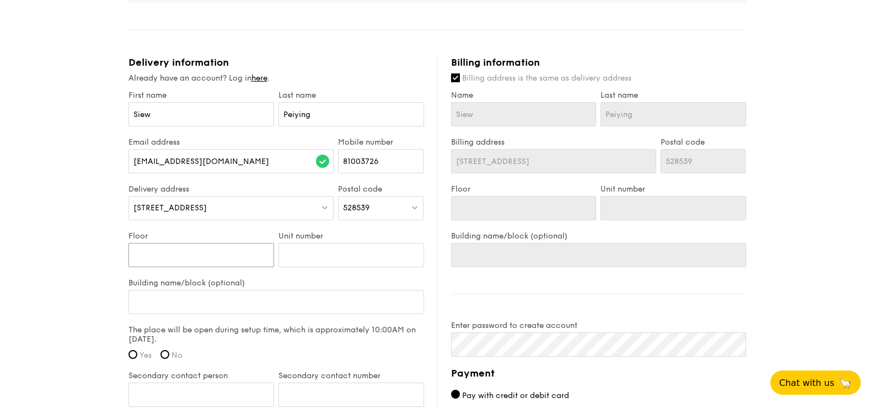
scroll to position [607, 0]
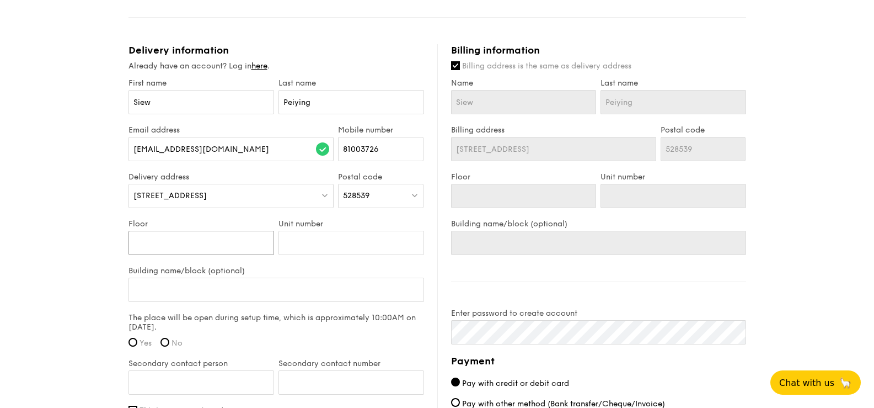
type input "L"
type input "Le"
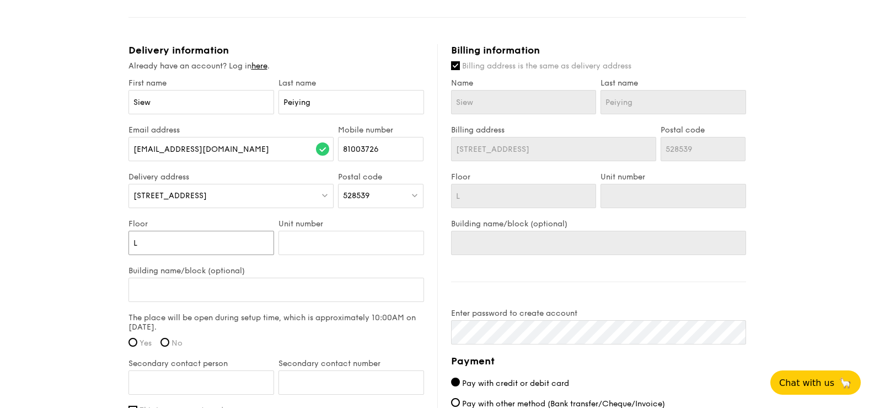
type input "Le"
type input "Lev"
type input "Leve"
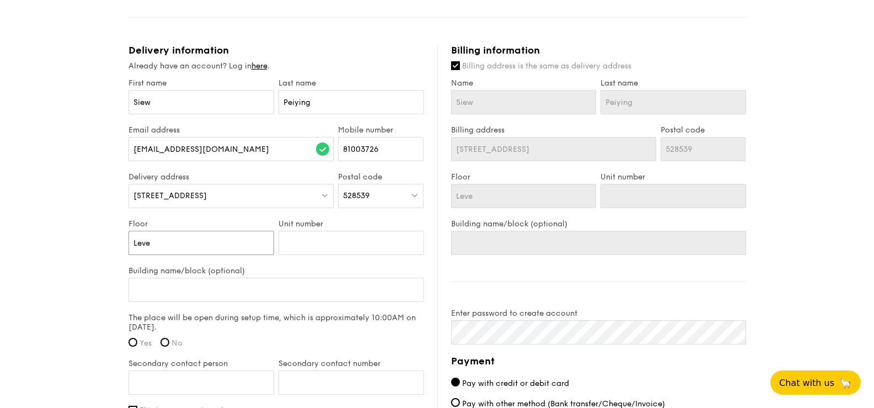
type input "Level"
type input "Level 1"
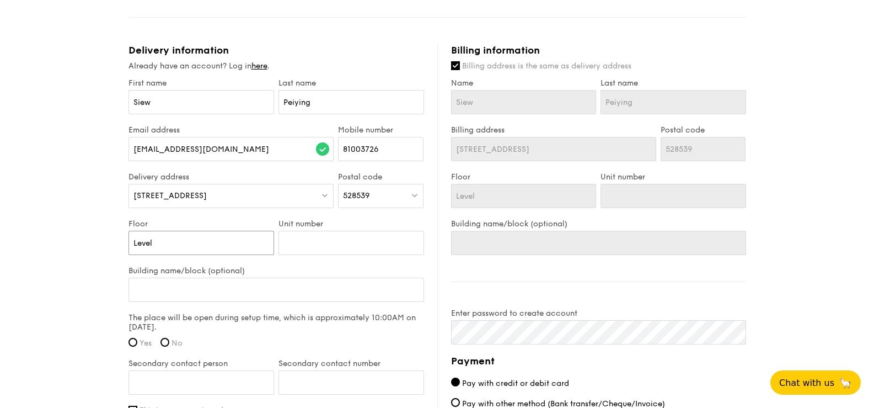
type input "Level 1"
click at [229, 285] on input "Building name/block (optional)" at bounding box center [277, 289] width 296 height 24
type input "T"
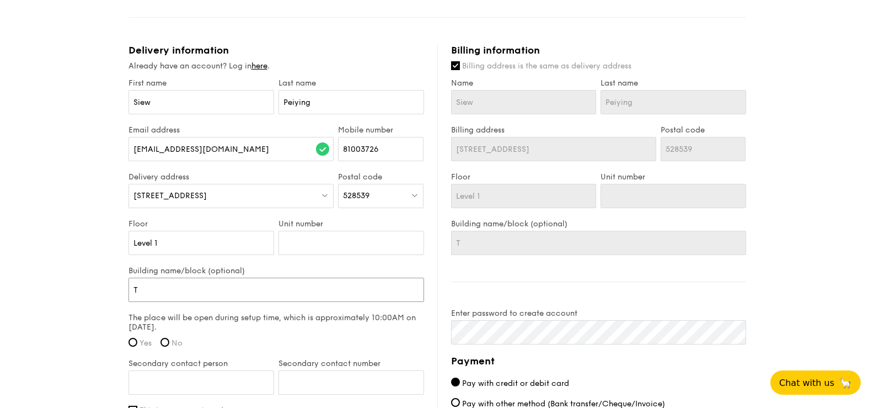
type input "Th"
type input "The"
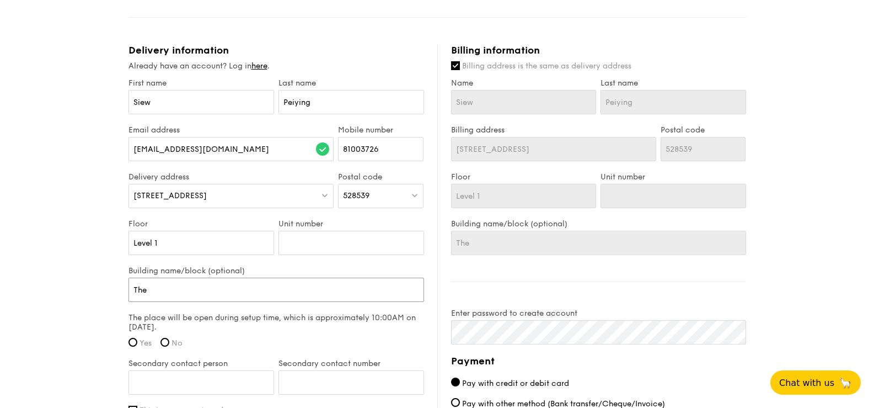
type input "The"
type input "The T"
type input "The Ta"
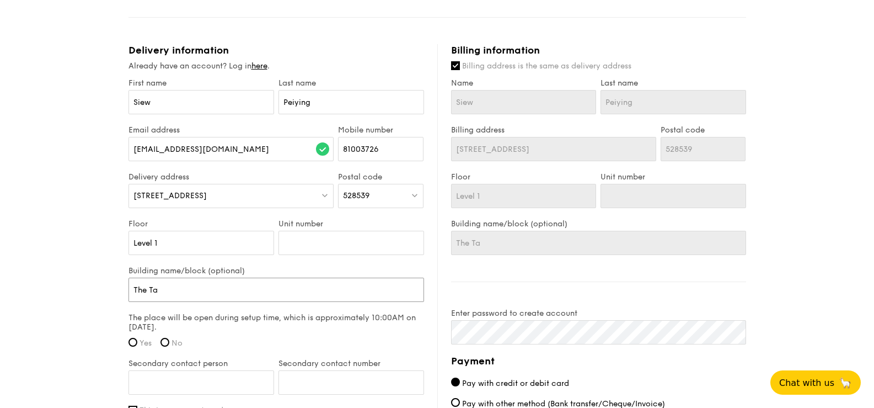
type input "The Tap"
type input "The Tape"
type input "The Tapes"
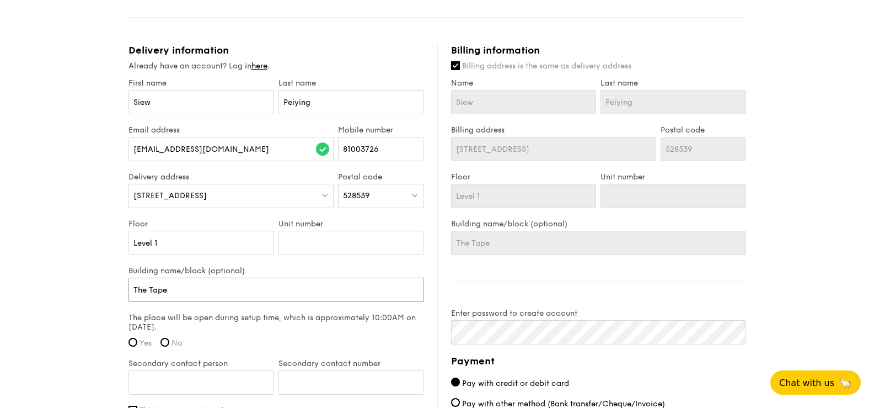
type input "The Tapes"
type input "The Tapest"
type input "The Tapestr"
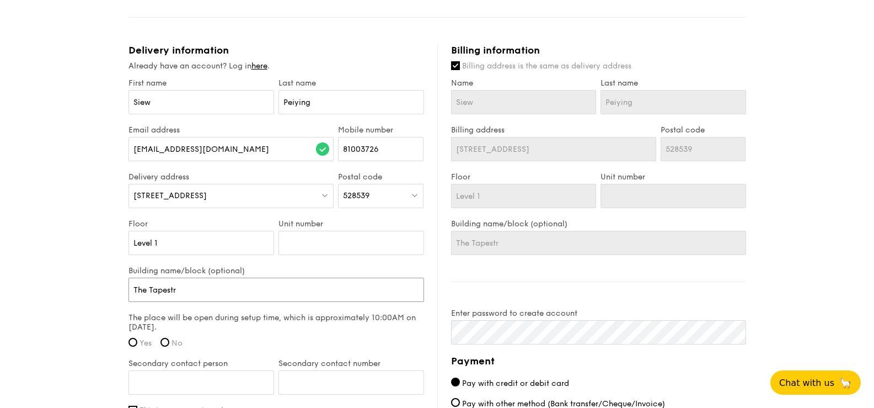
type input "The Tapestry"
click at [331, 240] on input "Unit number" at bounding box center [352, 243] width 146 height 24
type input "D"
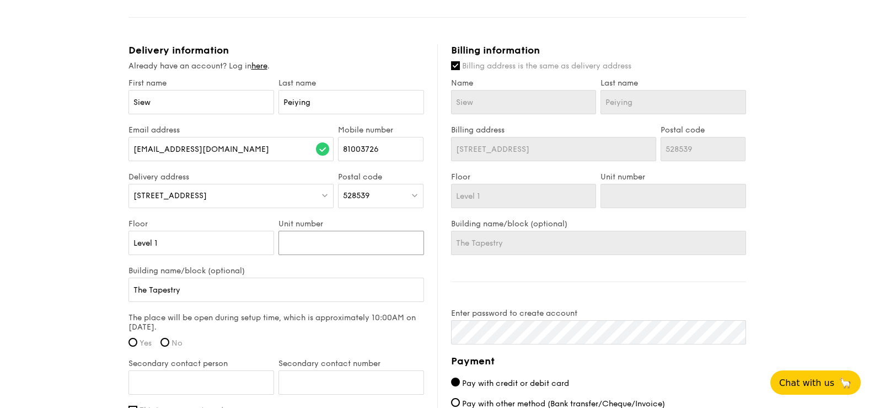
type input "D"
type input "Di"
type input "Din"
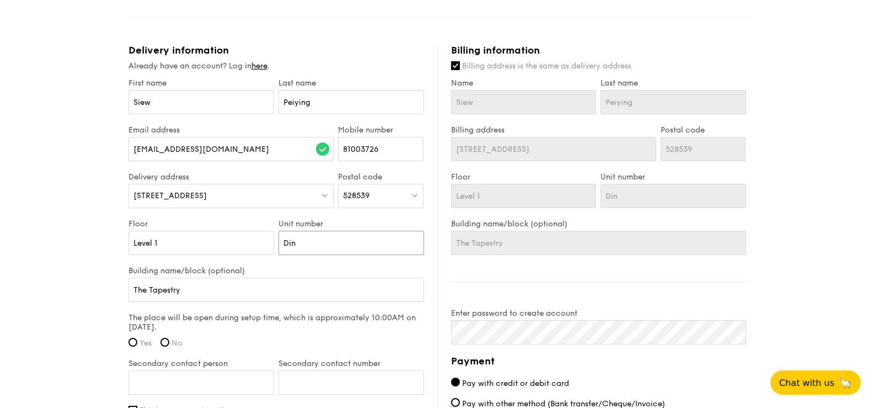
type input "Dini"
type input "Dinin"
type input "Dining"
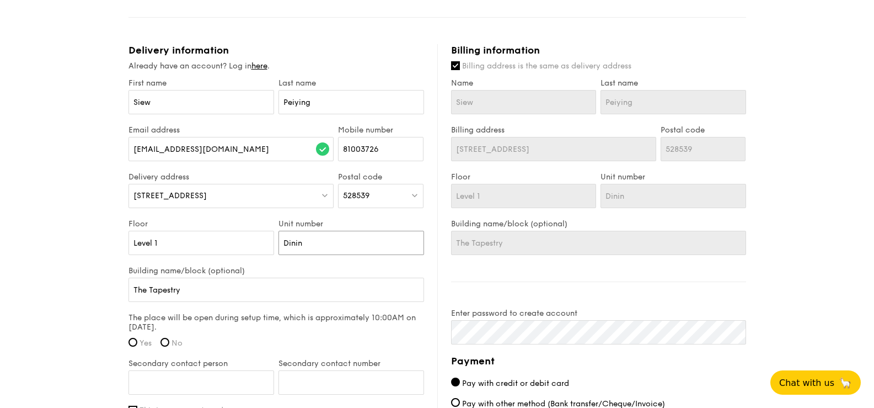
type input "Dining"
type input "Dining W"
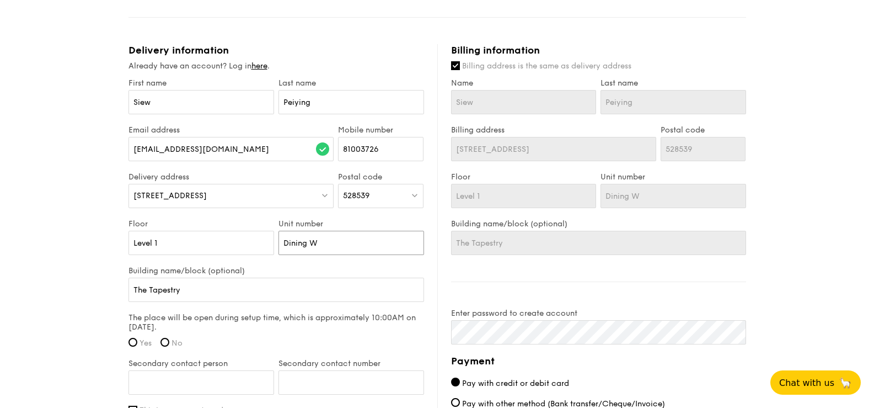
type input "Dining Wi"
type input "Dining Wit"
type input "Dining With"
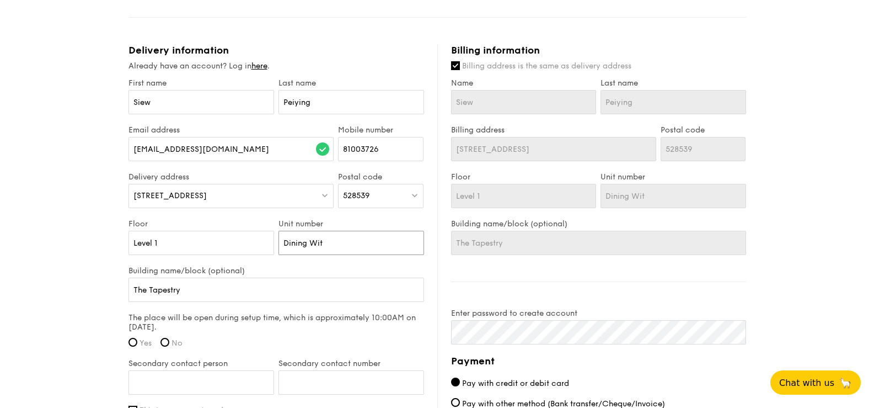
type input "Dining With"
type input "Dining With G"
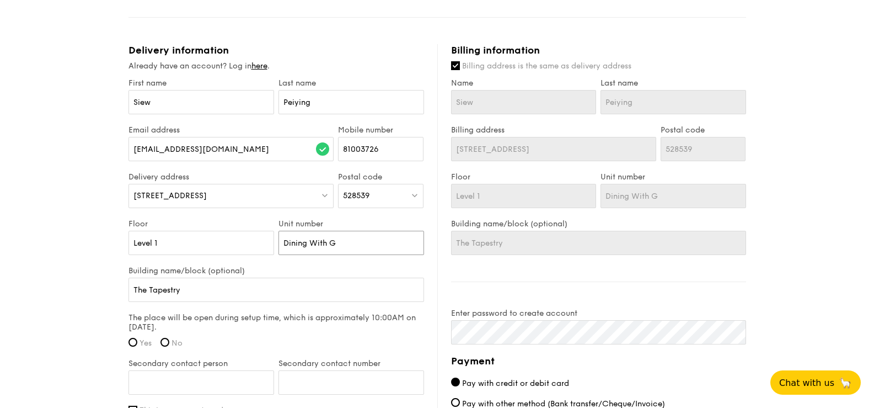
type input "Dining With Go"
type input "Dining With Gou"
type input "Dining With [PERSON_NAME]"
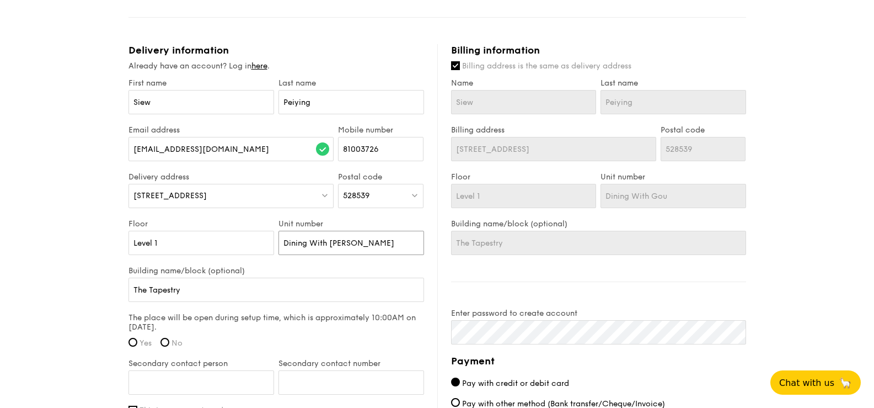
type input "Dining With [PERSON_NAME]"
type input "Dining With Gourm"
type input "Dining With Gourme"
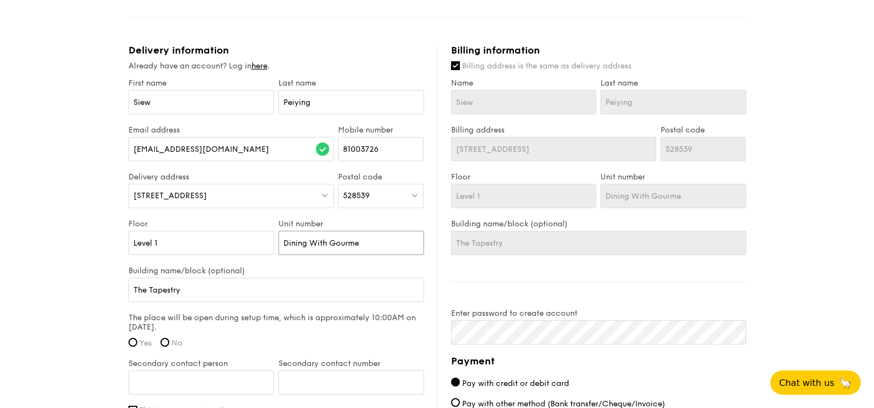
type input "Dining With Gourmen"
type input "Dining With Gourment"
type input "Dining With Gourmen"
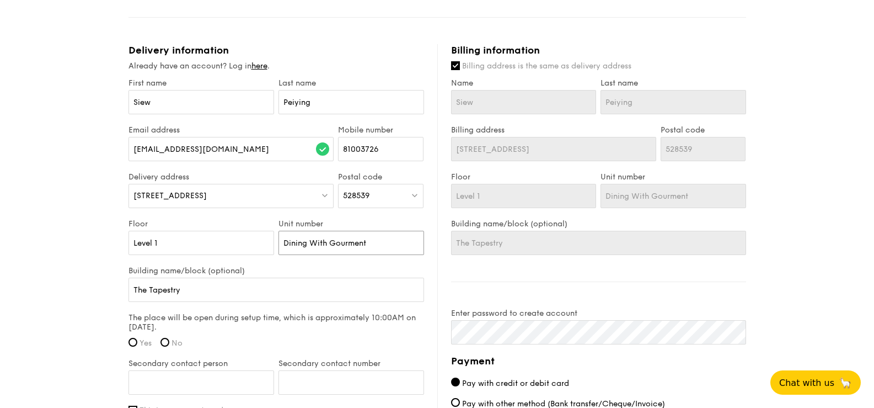
type input "Dining With Gourmen"
type input "Dining With Gourme"
type input "Dining With Gourmet"
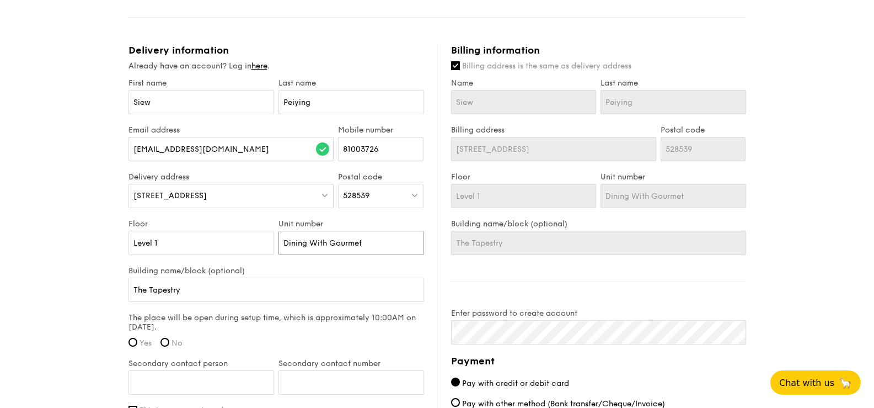
type input "Dining With Gourmet"
type input "Dining With Gourmet k"
type input "Dining With Gourmet ki"
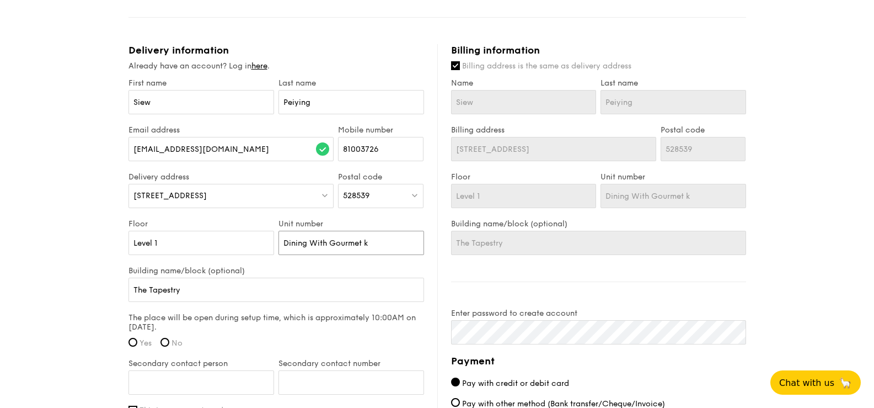
type input "Dining With Gourmet ki"
type input "Dining With Gourmet kit"
type input "Dining With Gourmet kitc"
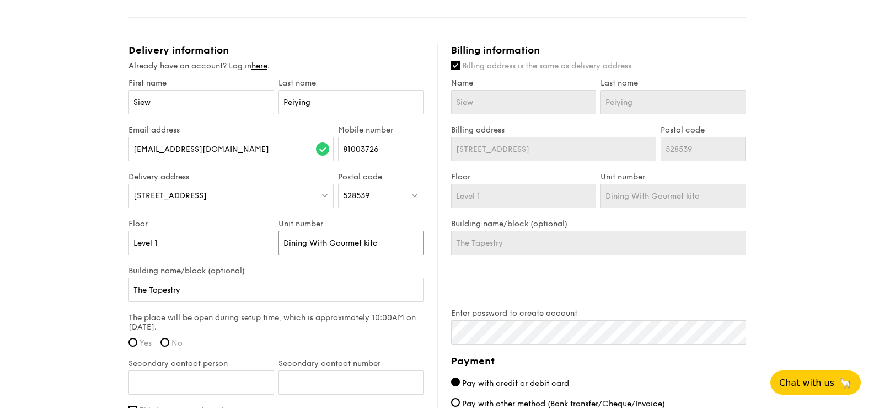
type input "Dining With Gourmet kitch"
type input "Dining With Gourmet kitche"
type input "Dining With Gourmet kitchen"
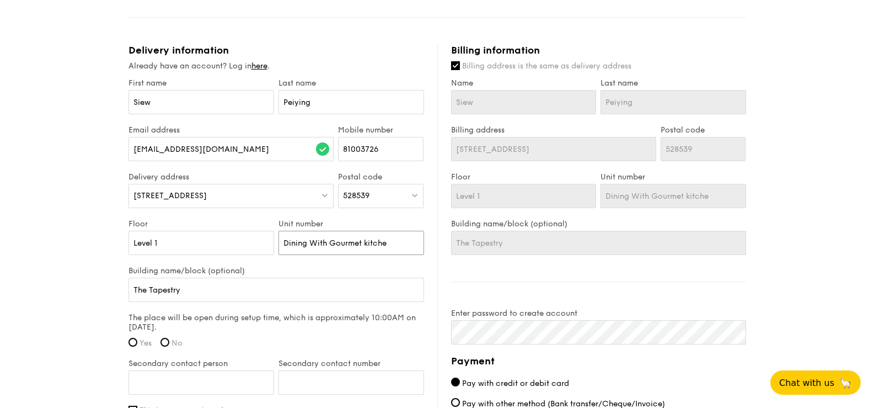
type input "Dining With Gourmet kitchen"
type input "Dining With Gourmet kitchen r"
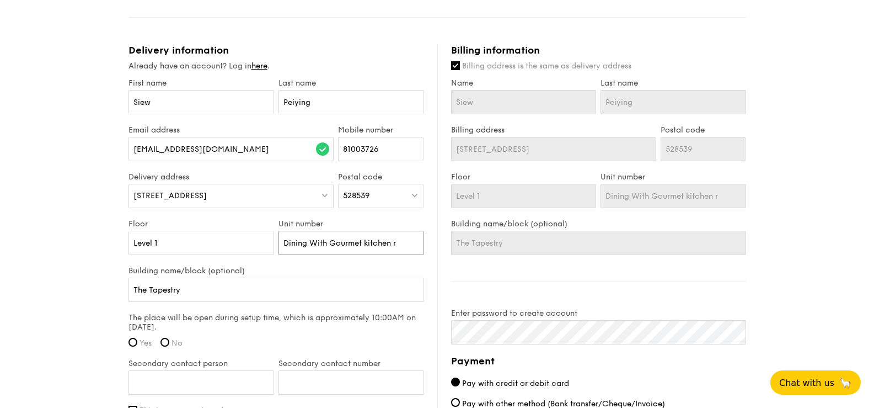
type input "Dining With Gourmet kitchen ro"
type input "Dining With Gourmet kitchen roo"
type input "Dining With Gourmet kitchen room"
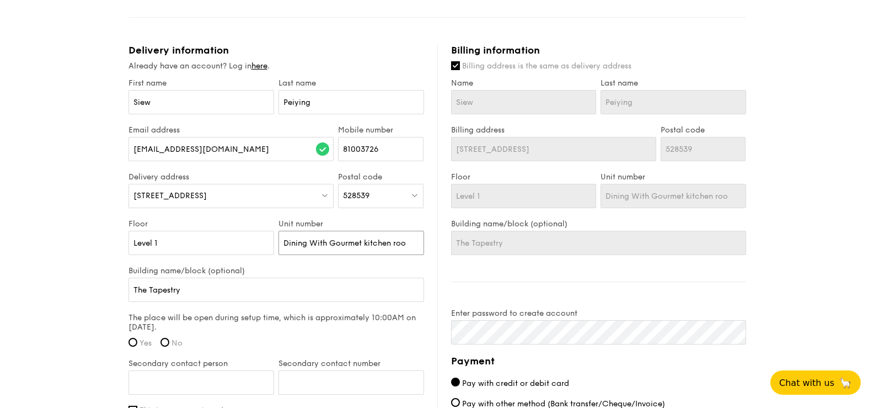
type input "Dining With Gourmet kitchen room"
type input "Dining With Gourmet kitchen room 1"
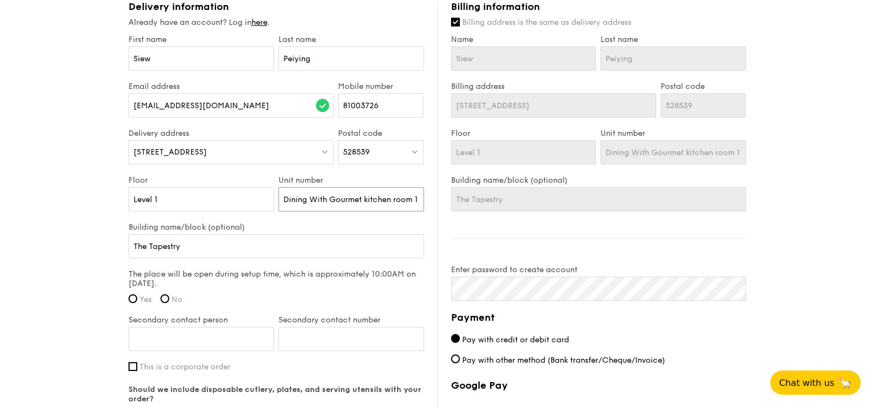
scroll to position [662, 0]
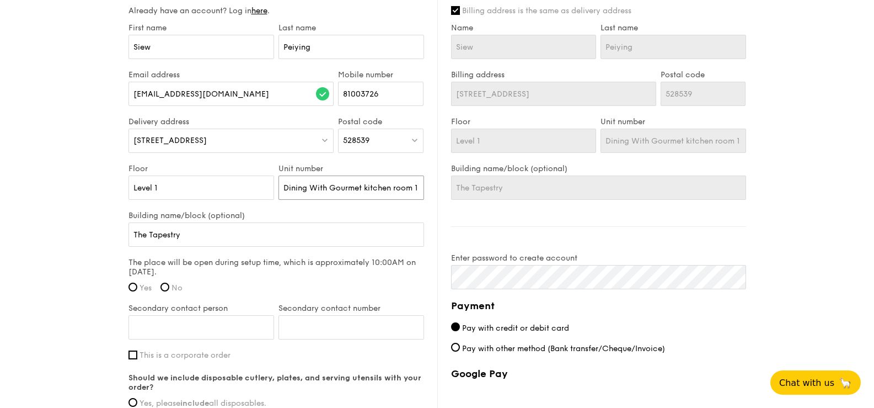
type input "Dining With Gourmet kitchen room 1"
click at [138, 288] on label "Yes" at bounding box center [140, 287] width 23 height 9
click at [137, 288] on input "Yes" at bounding box center [133, 286] width 9 height 9
radio input "true"
click at [232, 322] on input "Secondary contact person" at bounding box center [202, 327] width 146 height 24
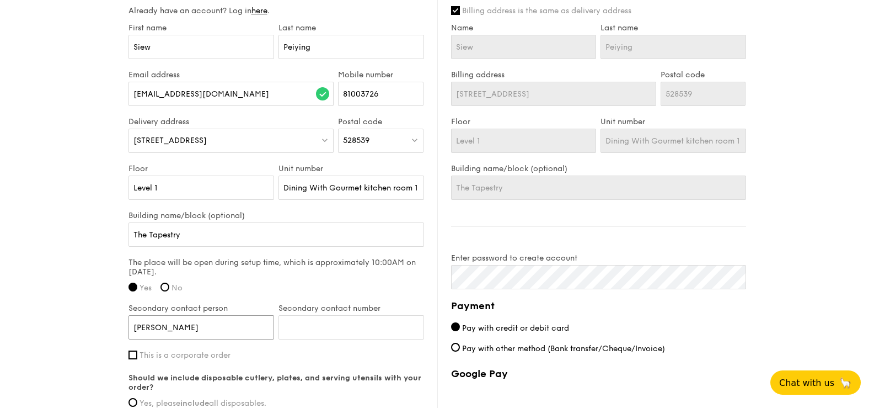
type input "[PERSON_NAME]"
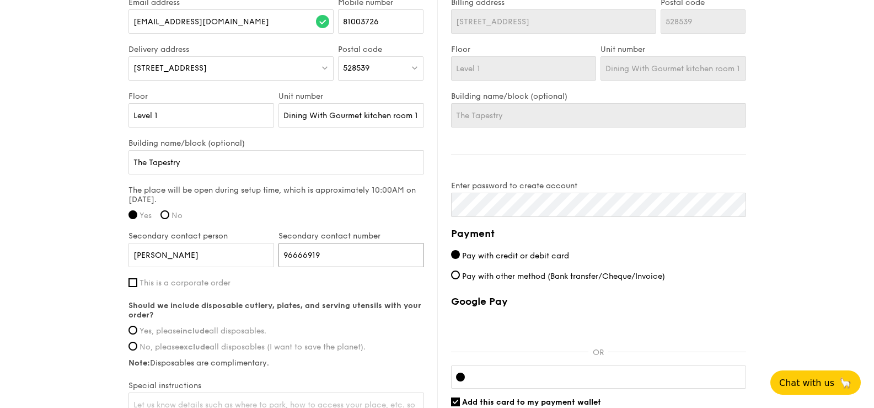
scroll to position [772, 0]
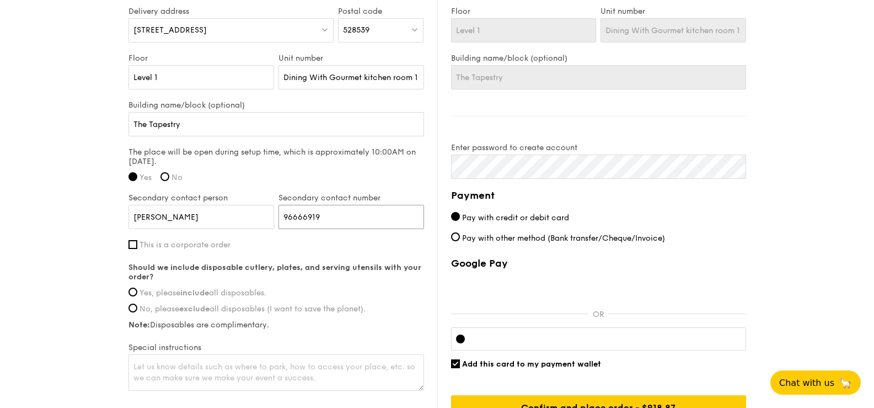
type input "96666919"
click at [138, 290] on label "Yes, please include all disposables." at bounding box center [277, 292] width 296 height 9
click at [137, 290] on input "Yes, please include all disposables." at bounding box center [133, 291] width 9 height 9
radio input "true"
click at [317, 367] on textarea at bounding box center [277, 372] width 296 height 36
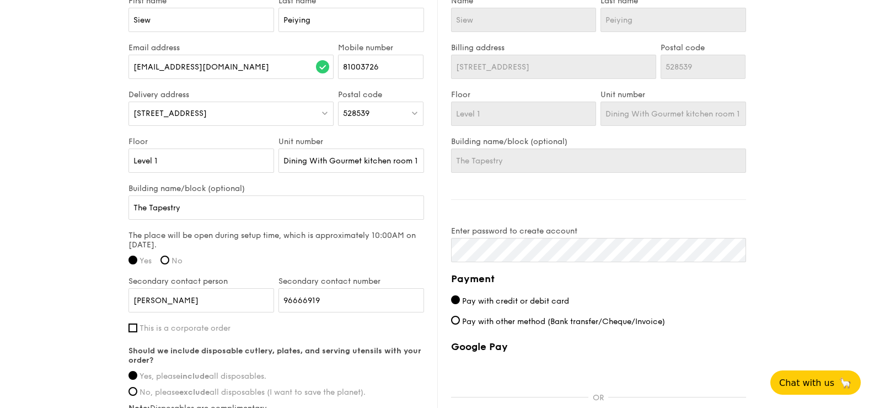
scroll to position [717, 0]
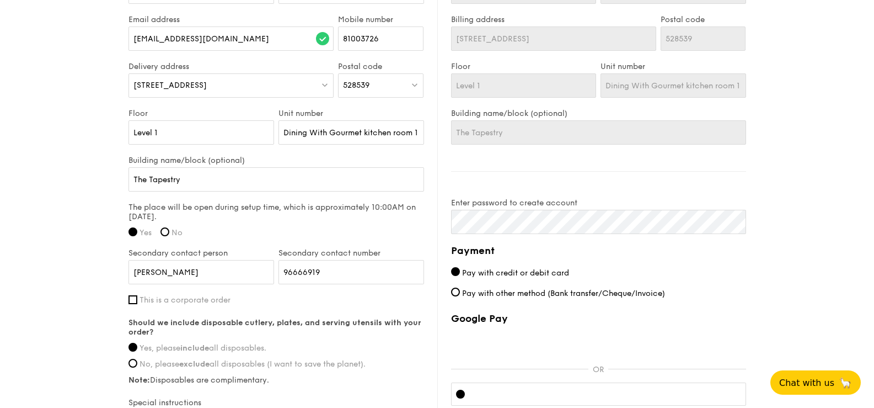
type textarea "Nearest parking @ B2 blk 51"
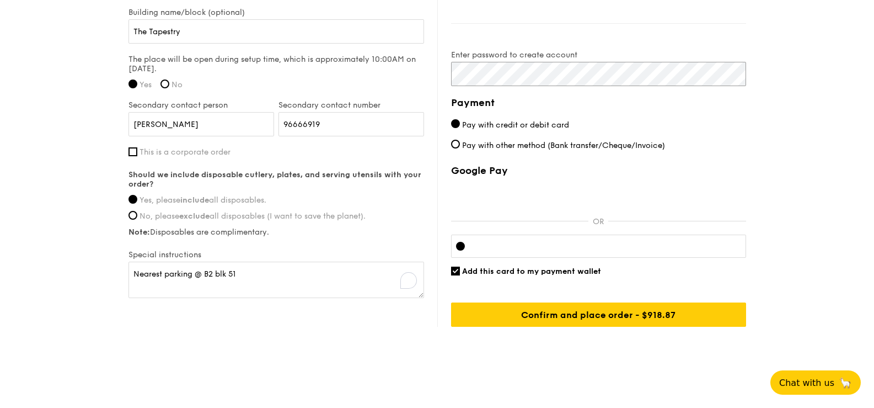
scroll to position [871, 0]
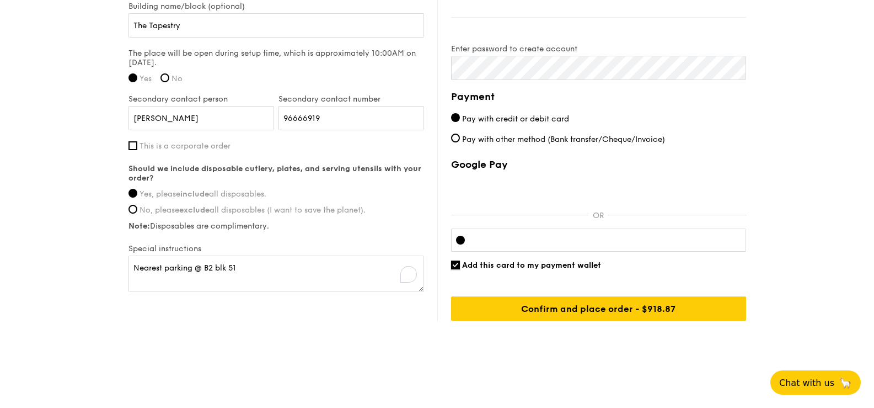
click at [456, 261] on input "Add this card to my payment wallet" at bounding box center [455, 264] width 9 height 9
checkbox input "false"
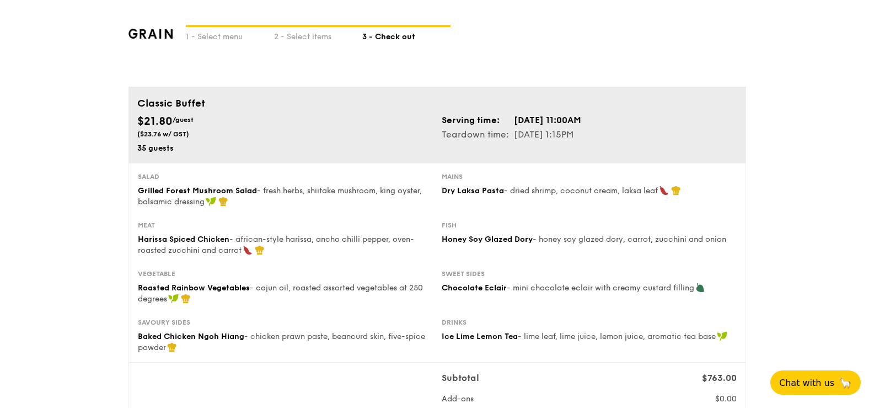
scroll to position [0, 0]
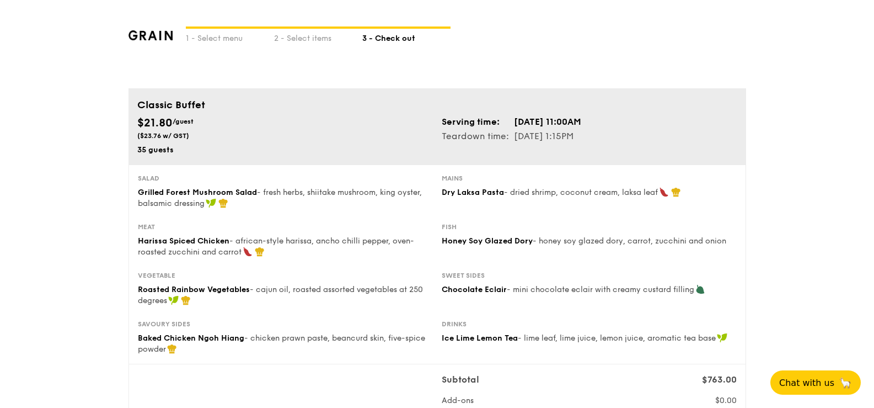
drag, startPoint x: 572, startPoint y: 137, endPoint x: 602, endPoint y: 135, distance: 29.8
click at [582, 135] on td "[DATE] 1:15PM" at bounding box center [548, 136] width 68 height 14
click at [582, 122] on td "[DATE] 11:00AM" at bounding box center [548, 122] width 68 height 14
click at [285, 36] on div "2 - Select items" at bounding box center [318, 36] width 88 height 15
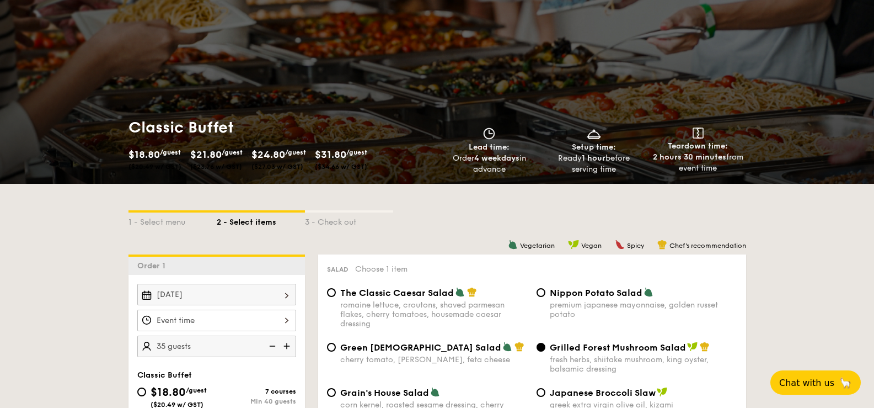
scroll to position [110, 0]
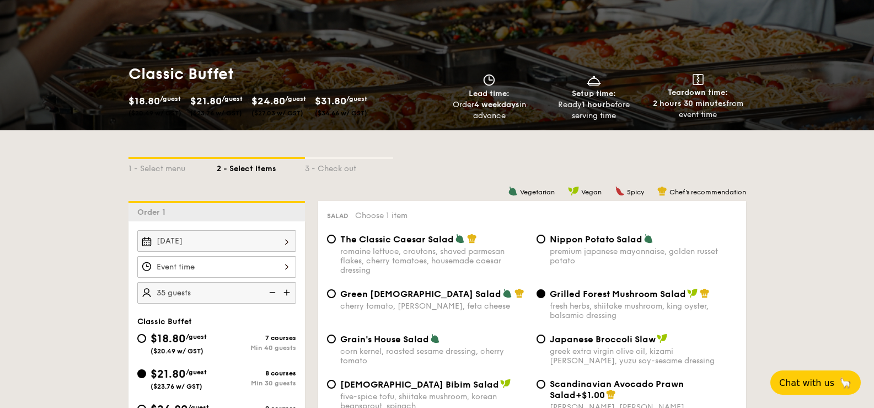
click at [279, 265] on div at bounding box center [216, 267] width 159 height 22
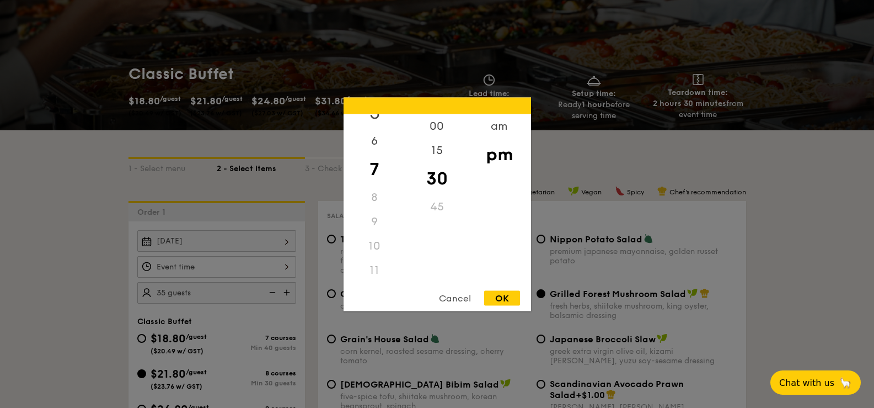
scroll to position [131, 0]
click at [504, 129] on div "am" at bounding box center [499, 130] width 62 height 32
click at [378, 263] on div "11" at bounding box center [375, 266] width 62 height 32
click at [513, 297] on div "OK" at bounding box center [502, 297] width 36 height 15
type input "11:30AM"
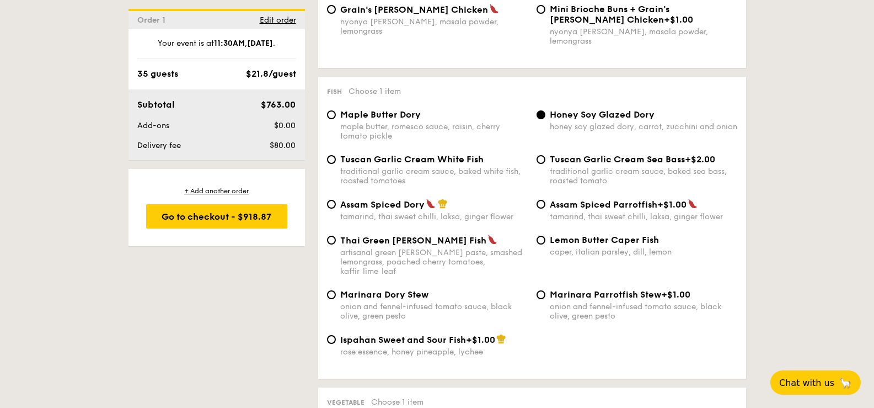
scroll to position [1159, 0]
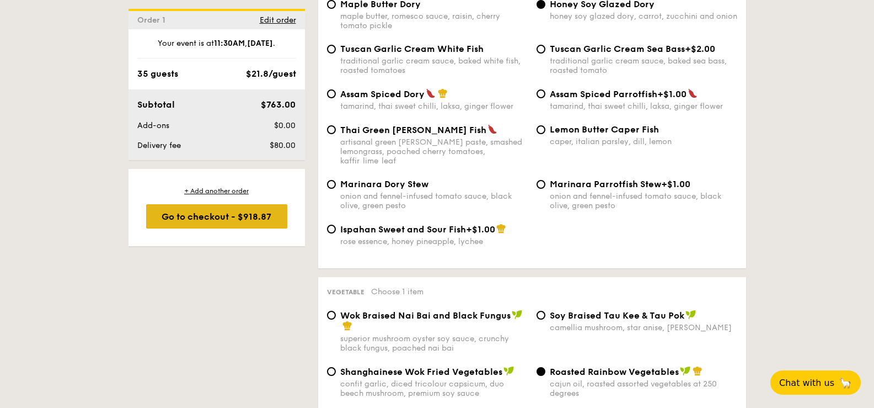
click at [207, 220] on div "Go to checkout - $918.87" at bounding box center [216, 216] width 141 height 24
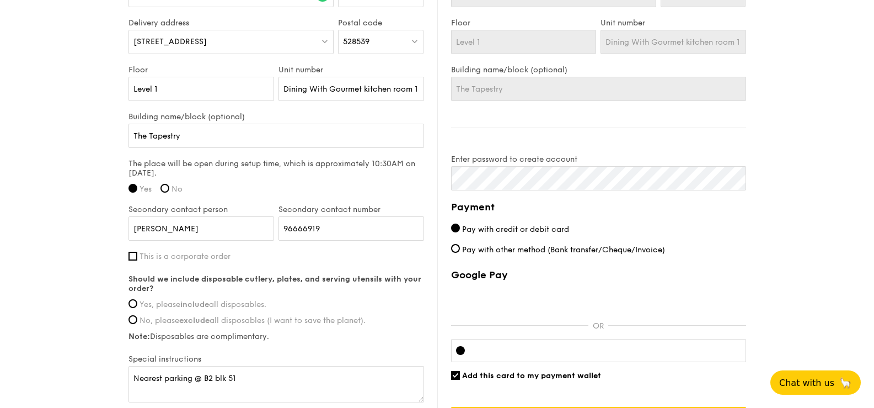
scroll to position [706, 0]
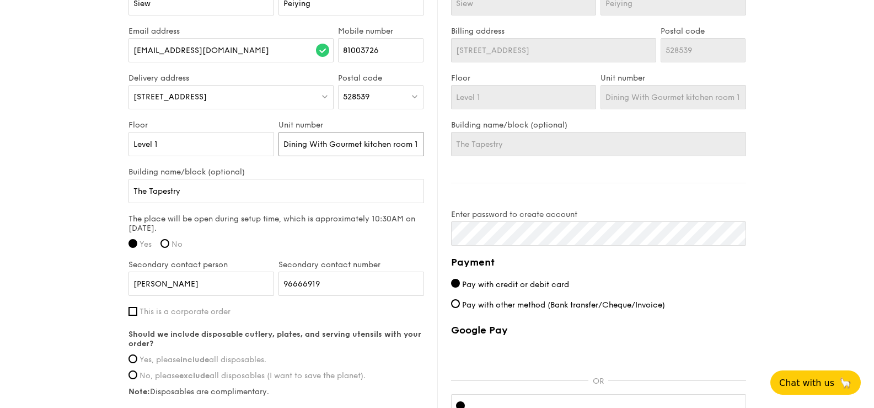
click at [419, 139] on input "Dining With Gourmet kitchen room 1" at bounding box center [352, 144] width 146 height 24
type input "Dining With Gourmet kitchen room"
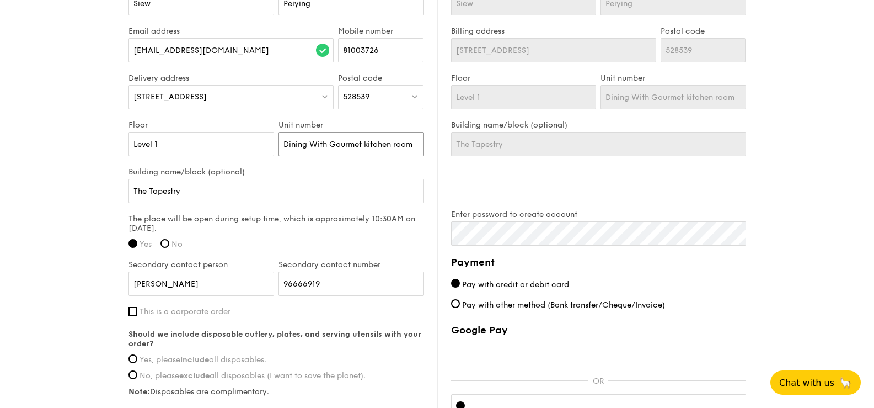
type input "Dining With Gourmet kitchen roo"
type input "Dining With Gourmet kitchen ro"
type input "Dining With Gourmet kitchen r"
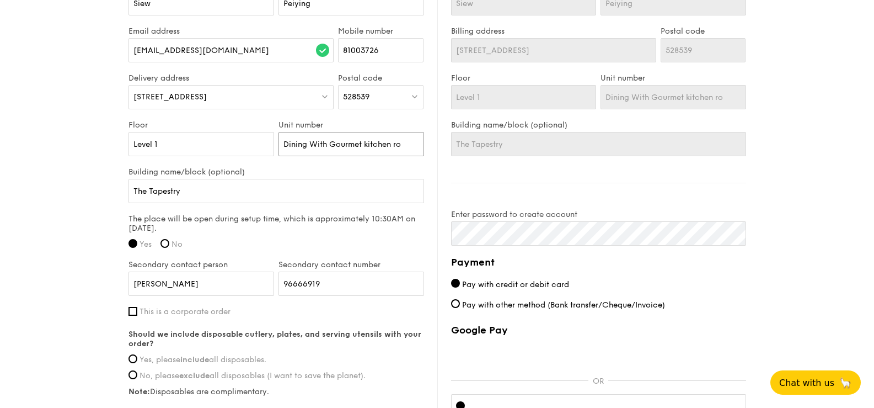
type input "Dining With Gourmet kitchen r"
type input "Dining With Gourmet kitchen"
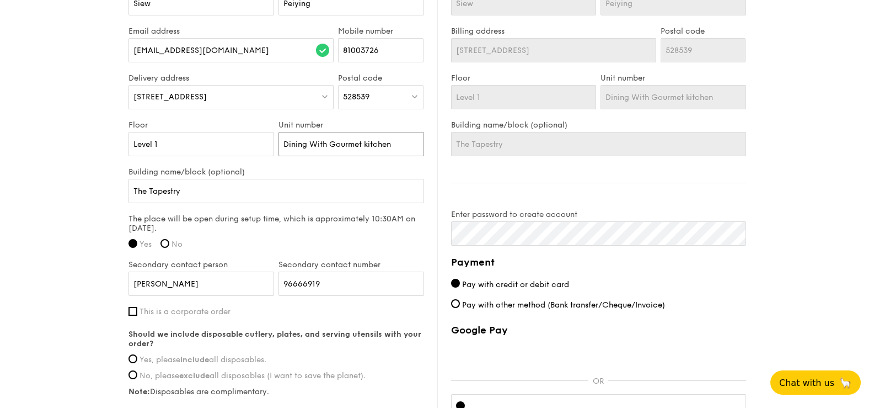
scroll to position [871, 0]
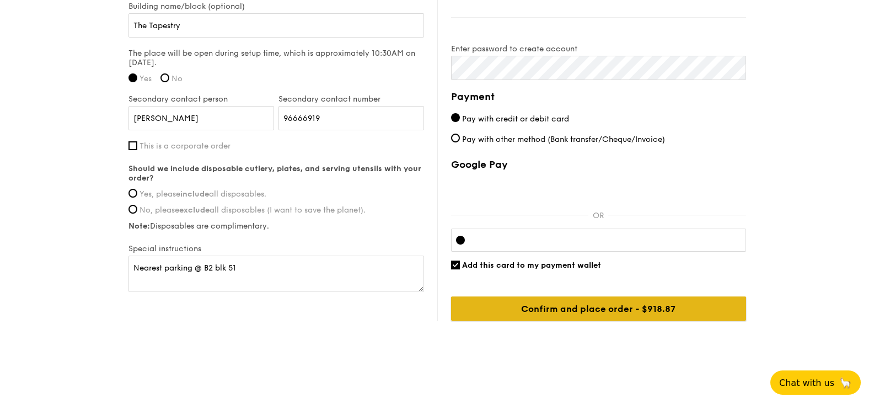
click at [611, 312] on input "Confirm and place order - $918.87" at bounding box center [598, 308] width 295 height 24
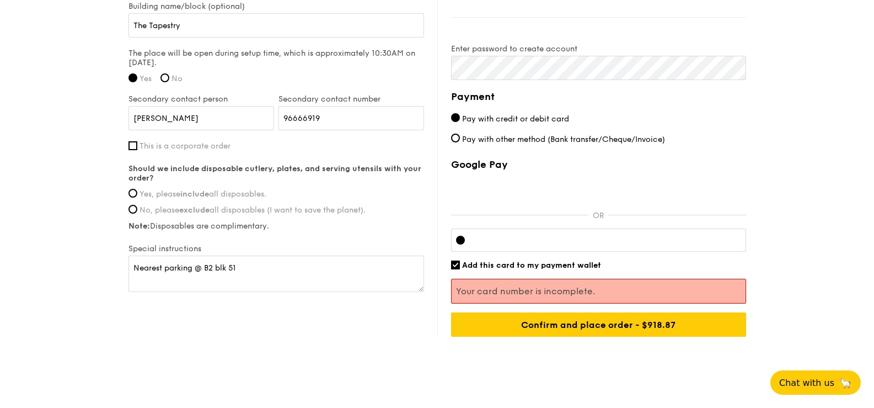
click at [514, 266] on span "Add this card to my payment wallet" at bounding box center [531, 264] width 139 height 9
click at [460, 266] on input "Add this card to my payment wallet" at bounding box center [455, 264] width 9 height 9
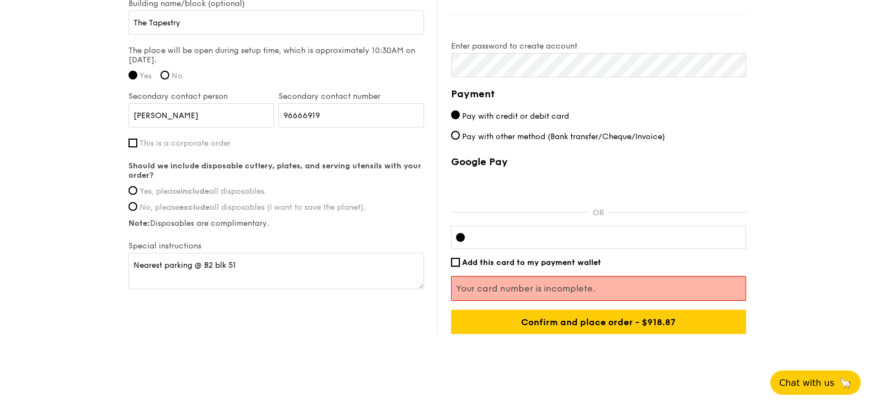
scroll to position [887, 0]
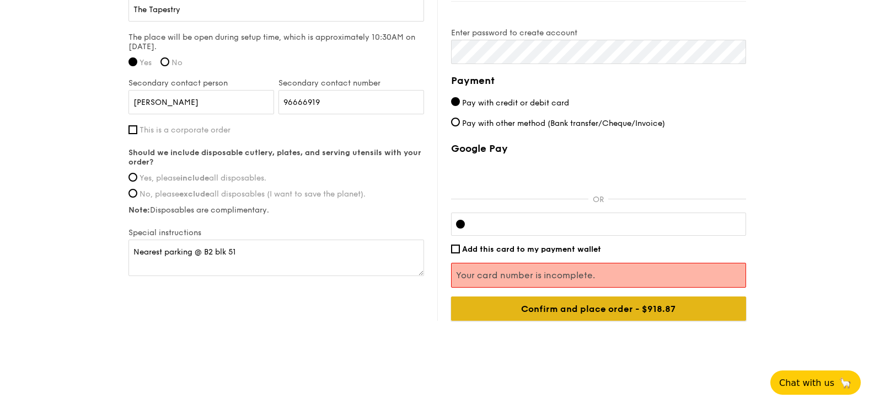
click at [612, 301] on input "Confirm and place order - $918.87" at bounding box center [598, 308] width 295 height 24
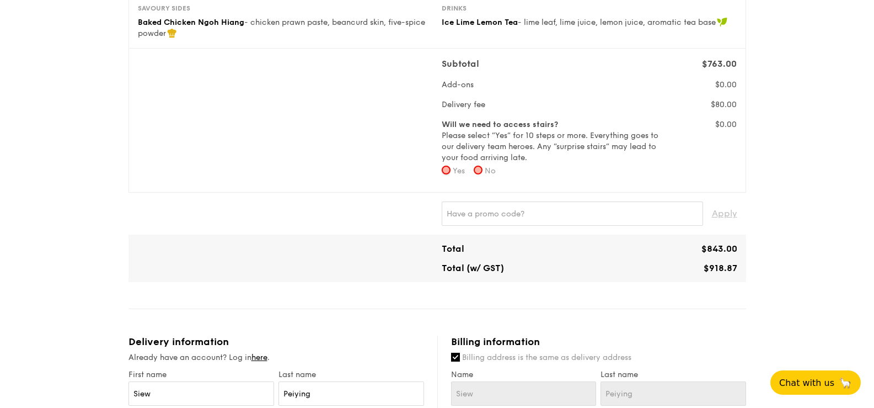
scroll to position [260, 0]
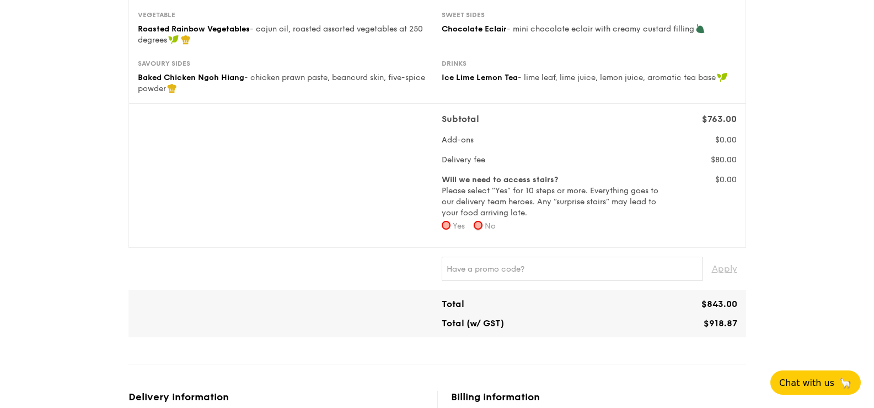
click at [483, 223] on input "No" at bounding box center [478, 225] width 9 height 9
click at [456, 227] on span "Yes" at bounding box center [459, 225] width 12 height 9
click at [451, 227] on input "Yes" at bounding box center [446, 225] width 9 height 9
click at [489, 225] on span "No" at bounding box center [490, 225] width 11 height 9
click at [483, 225] on input "No" at bounding box center [478, 225] width 9 height 9
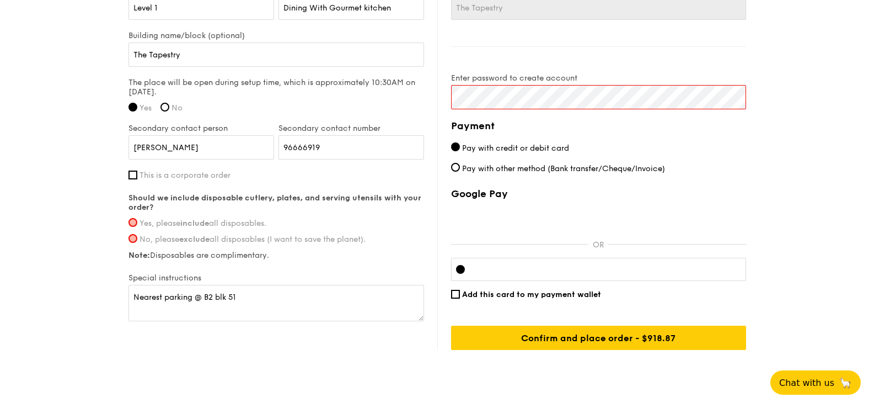
scroll to position [871, 0]
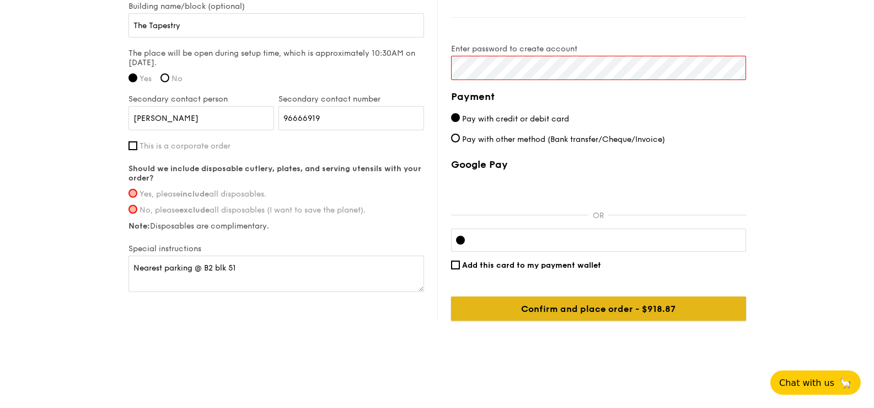
click at [640, 306] on input "Confirm and place order - $918.87" at bounding box center [598, 308] width 295 height 24
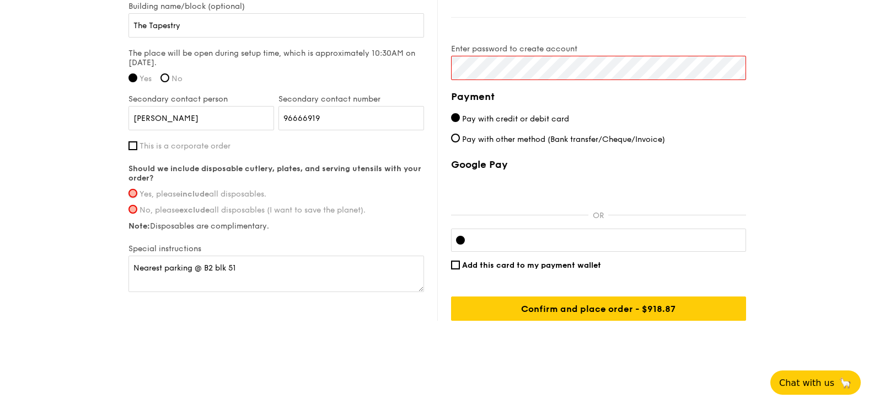
click at [132, 195] on input "Yes, please include all disposables." at bounding box center [133, 193] width 9 height 9
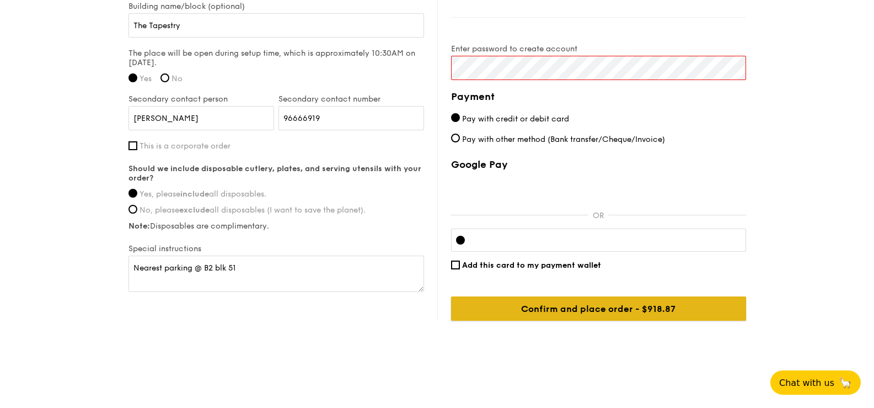
click at [581, 302] on input "Confirm and place order - $918.87" at bounding box center [598, 308] width 295 height 24
click at [587, 311] on input "Confirm and place order - $918.87" at bounding box center [598, 308] width 295 height 24
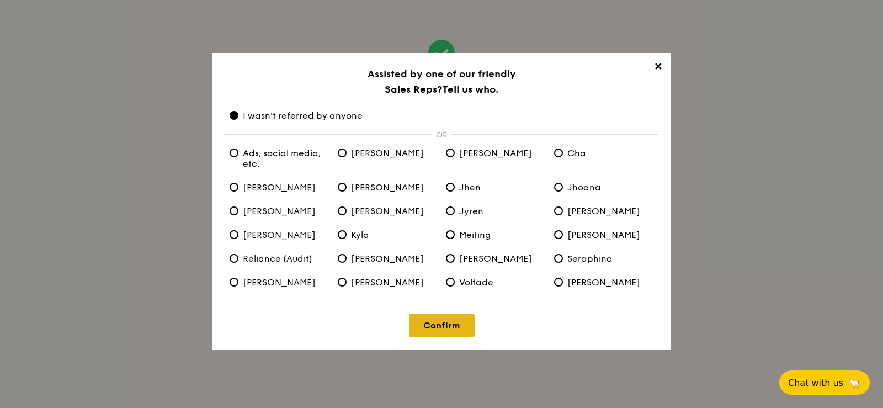
click at [454, 323] on link "Confirm" at bounding box center [442, 325] width 66 height 23
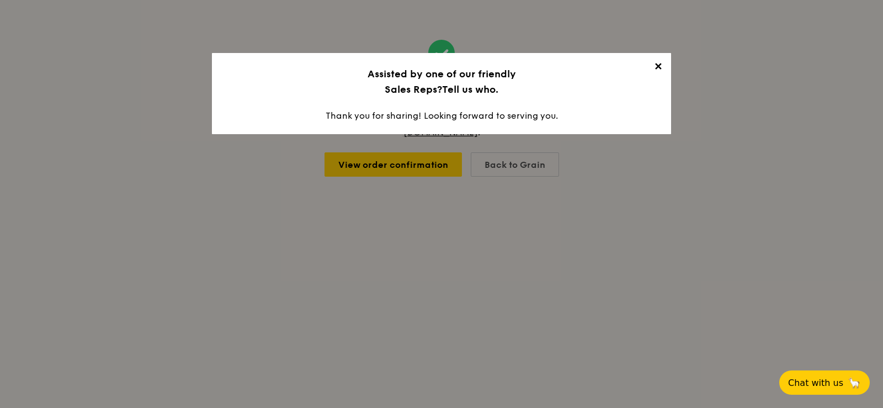
click at [656, 63] on span "✕" at bounding box center [657, 68] width 15 height 15
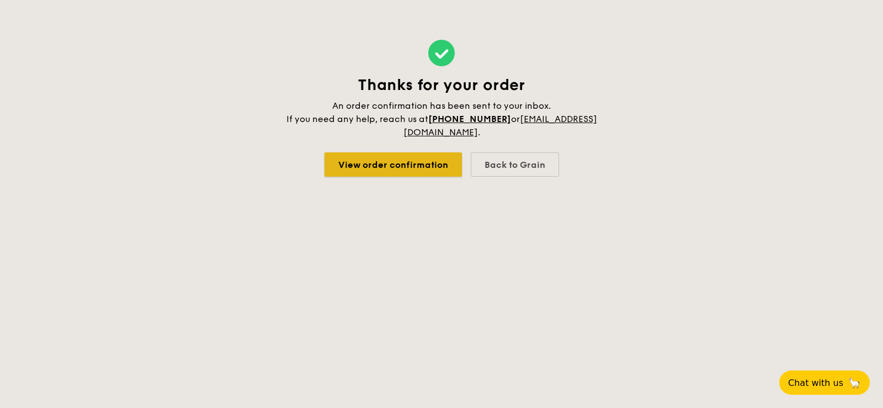
click at [413, 169] on link "View order confirmation" at bounding box center [392, 164] width 137 height 24
